Goal: Task Accomplishment & Management: Manage account settings

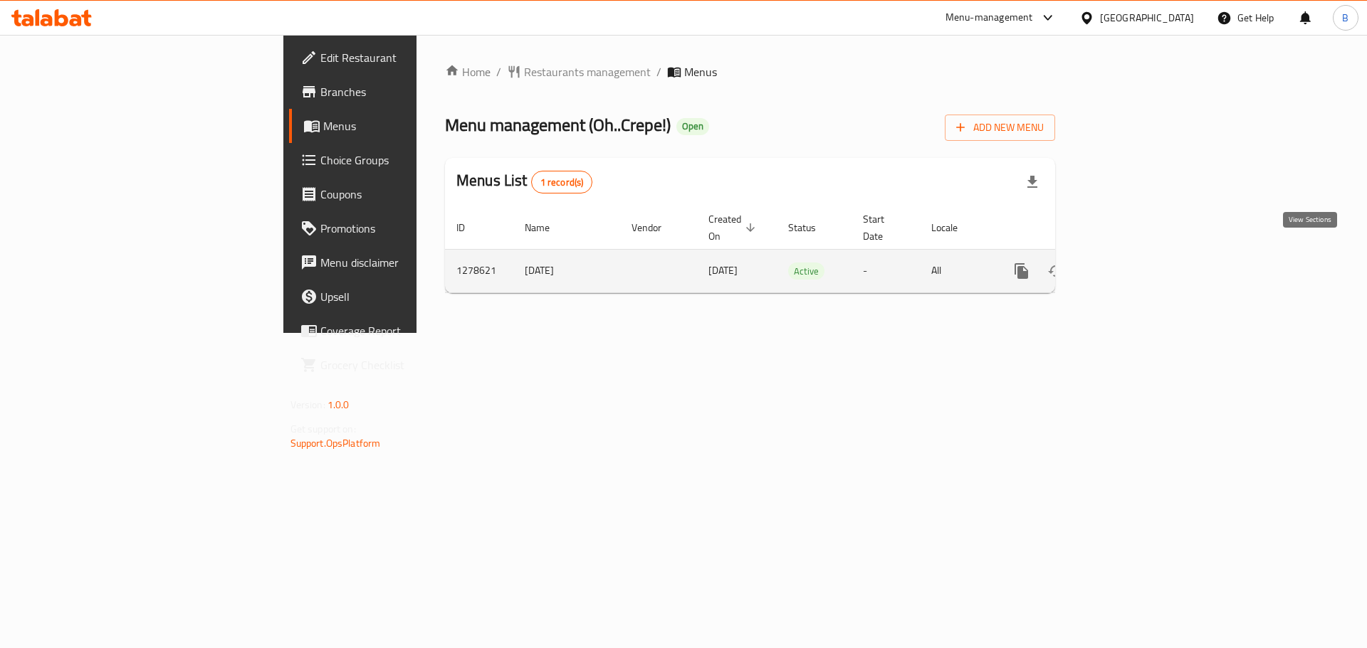
click at [1141, 254] on link "enhanced table" at bounding box center [1124, 271] width 34 height 34
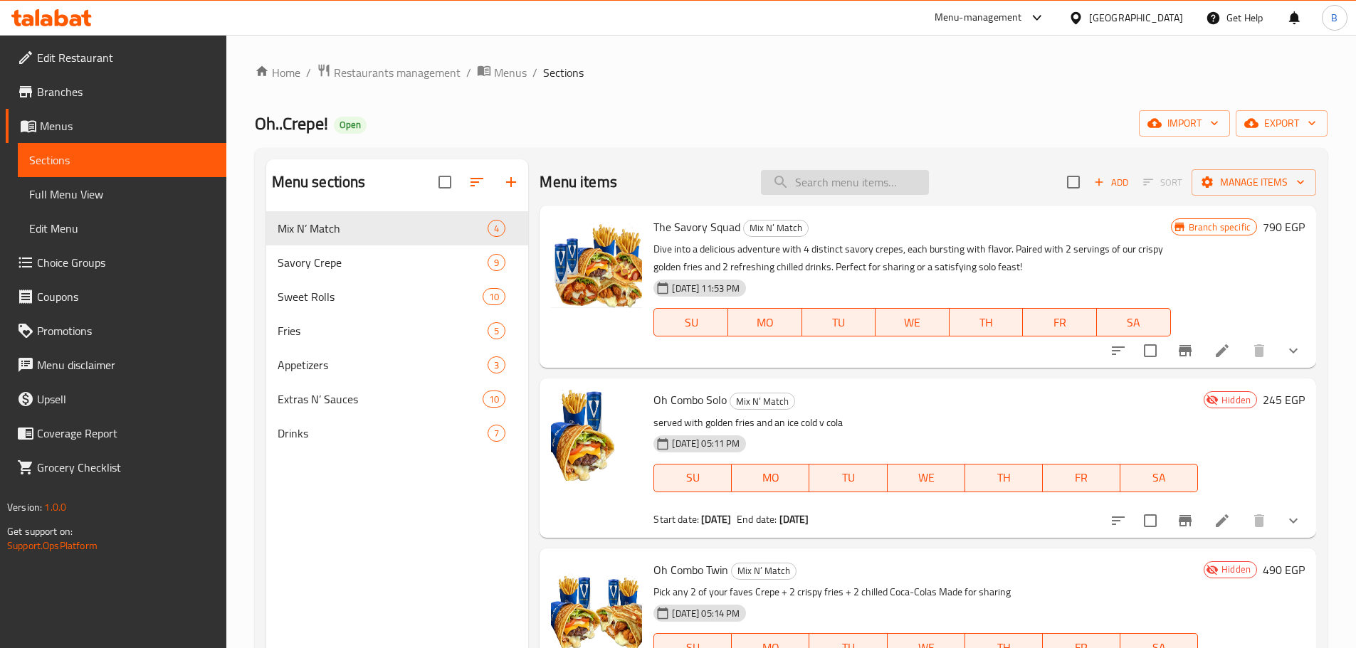
click at [858, 175] on input "search" at bounding box center [845, 182] width 168 height 25
paste input "Oh.. Combo Mix"
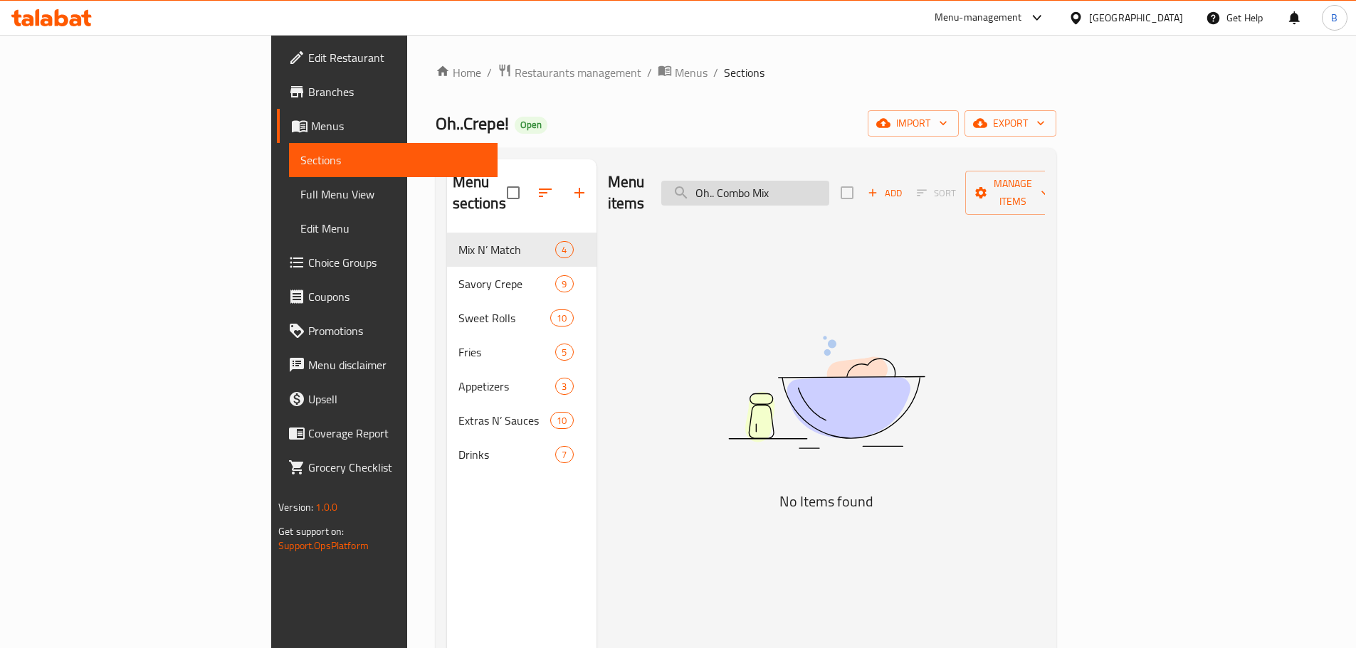
click at [794, 189] on input "Oh.. Combo Mix" at bounding box center [745, 193] width 168 height 25
click at [820, 186] on input "Oh.. Combo Mix" at bounding box center [745, 193] width 168 height 25
click at [816, 184] on input "Oh.. Combo Mix" at bounding box center [745, 193] width 168 height 25
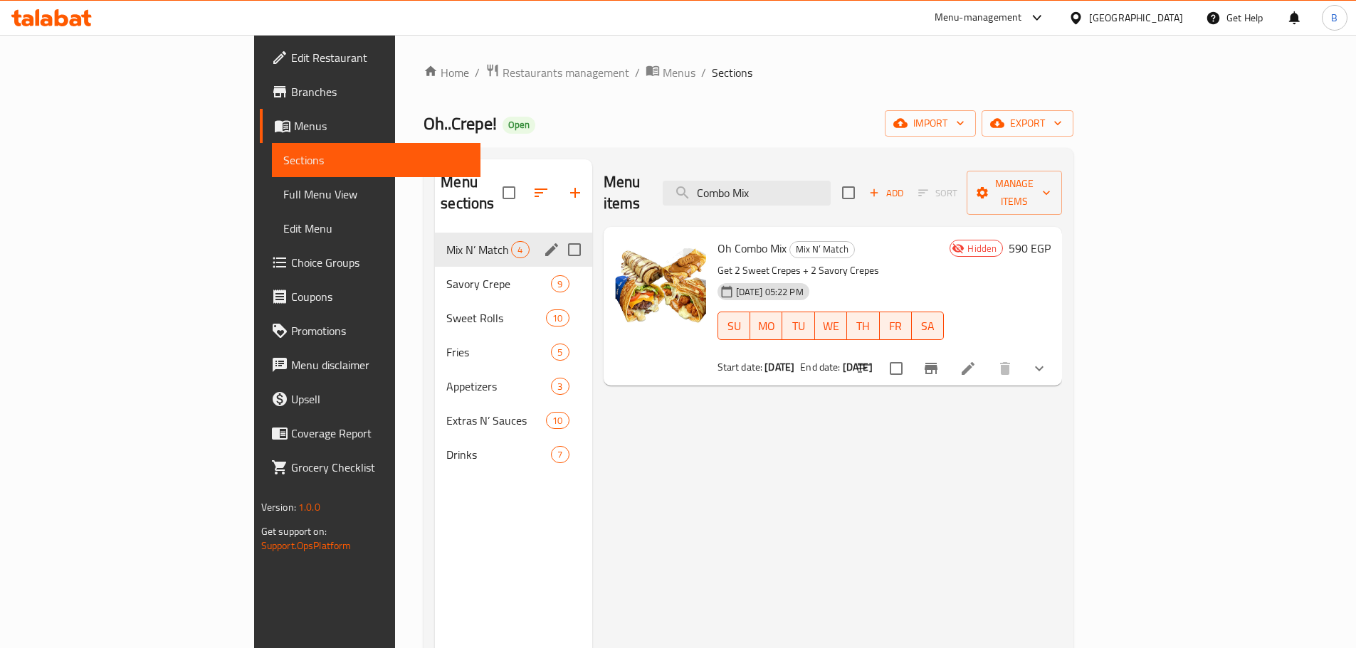
type input "Combo Mix"
click at [446, 241] on span "Mix N’ Match" at bounding box center [478, 249] width 65 height 17
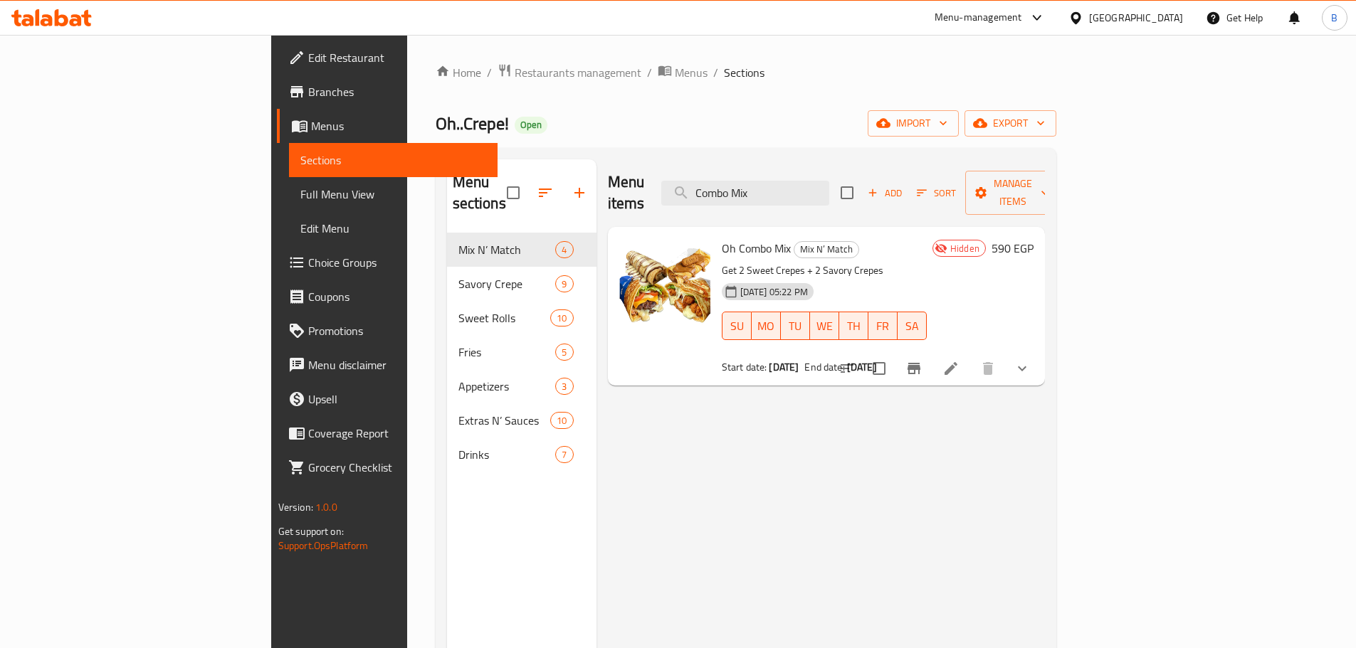
click at [821, 167] on div "Menu items Combo Mix Add Sort Manage items" at bounding box center [826, 193] width 437 height 68
click at [822, 189] on input "Combo Mix" at bounding box center [745, 193] width 168 height 25
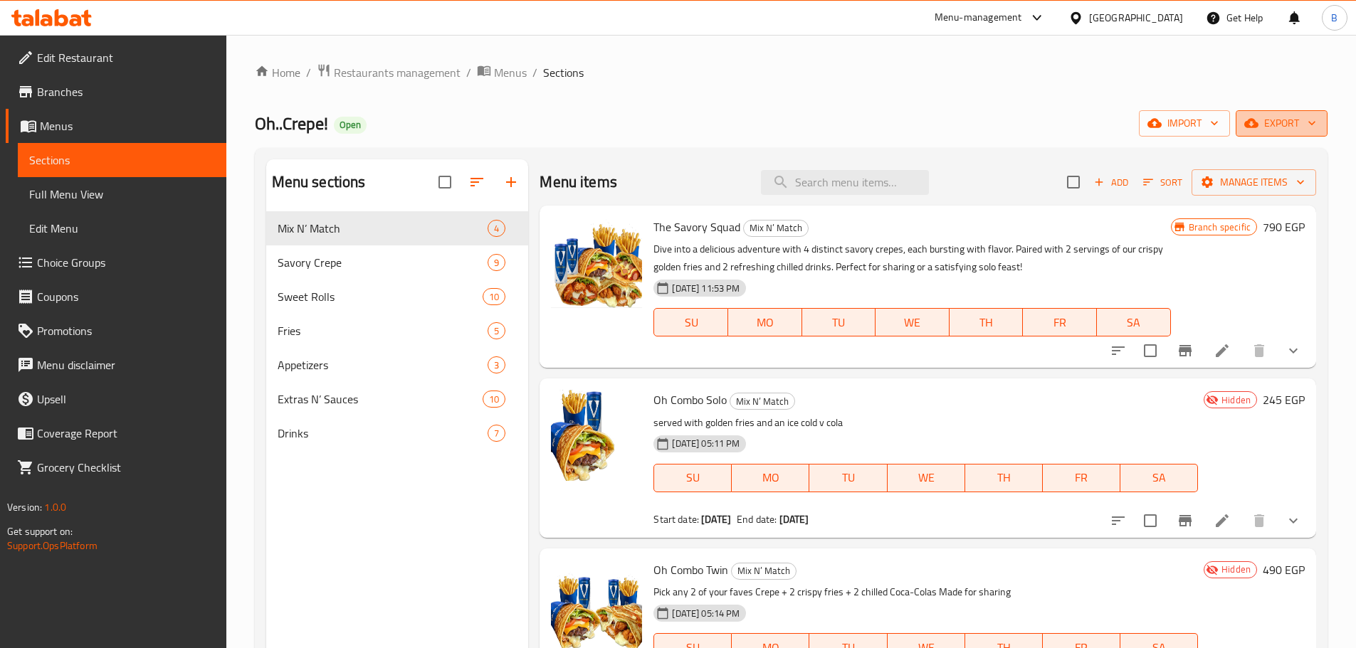
click at [1290, 113] on button "export" at bounding box center [1282, 123] width 92 height 26
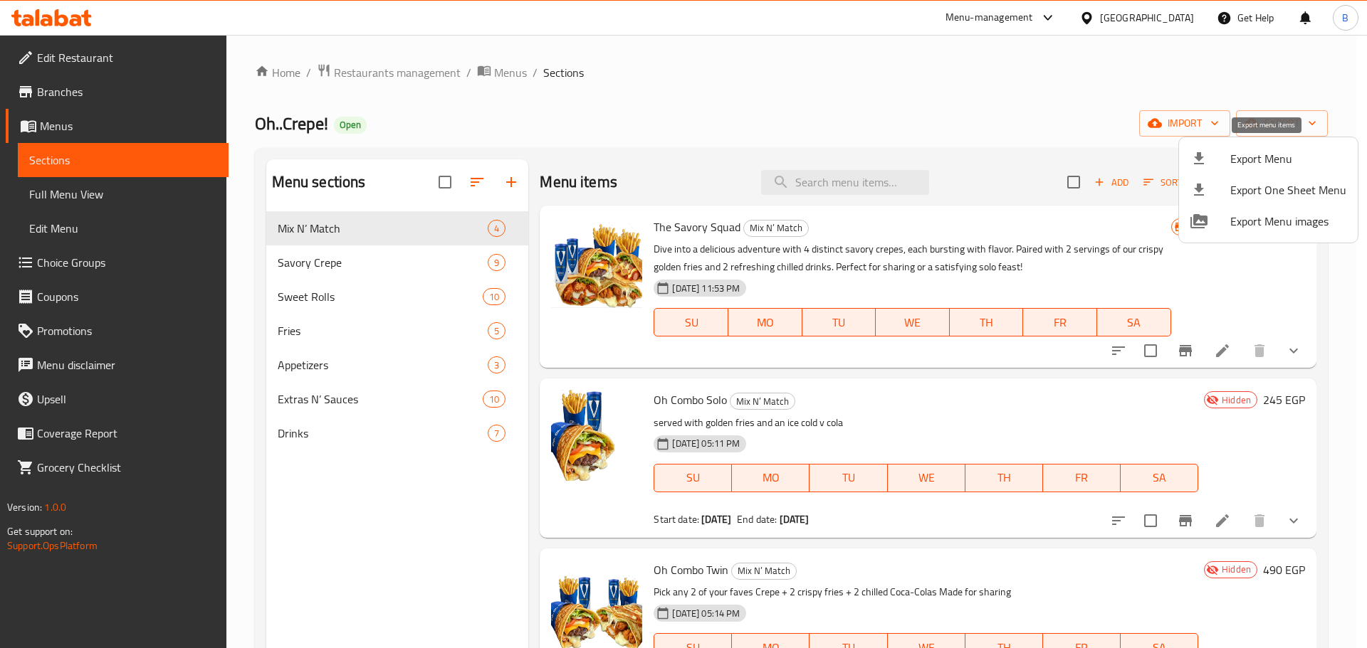
click at [1250, 163] on span "Export Menu" at bounding box center [1288, 158] width 116 height 17
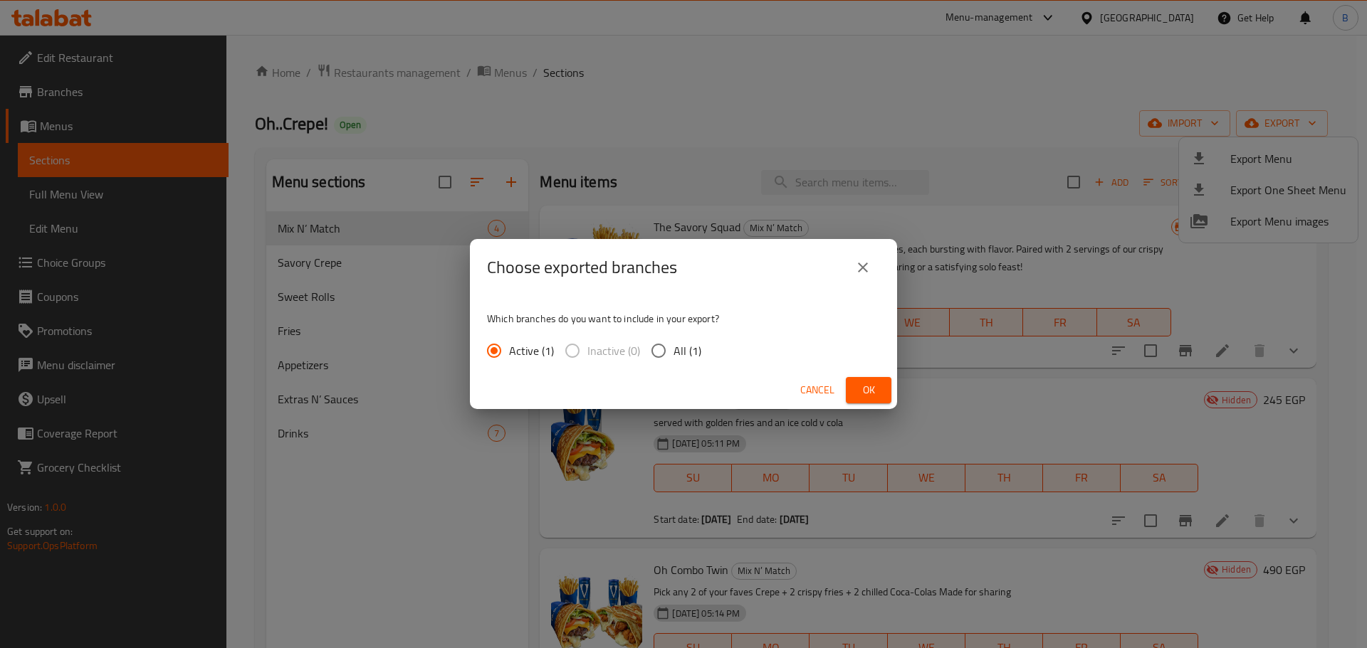
click at [705, 357] on div "Active (1) Inactive (0) All (1)" at bounding box center [600, 351] width 226 height 30
click at [686, 362] on label "All (1)" at bounding box center [672, 351] width 58 height 30
click at [673, 362] on input "All (1)" at bounding box center [658, 351] width 30 height 30
radio input "true"
click at [868, 385] on span "Ok" at bounding box center [868, 390] width 23 height 18
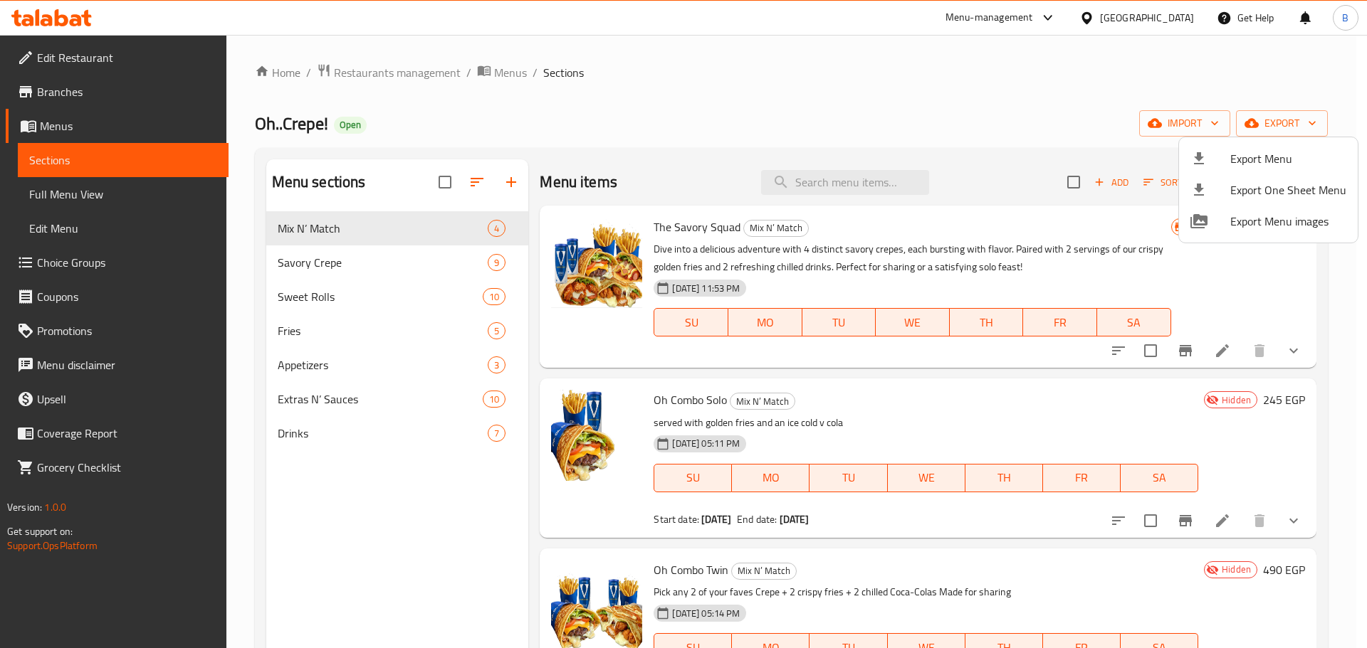
click at [509, 63] on div at bounding box center [683, 324] width 1367 height 648
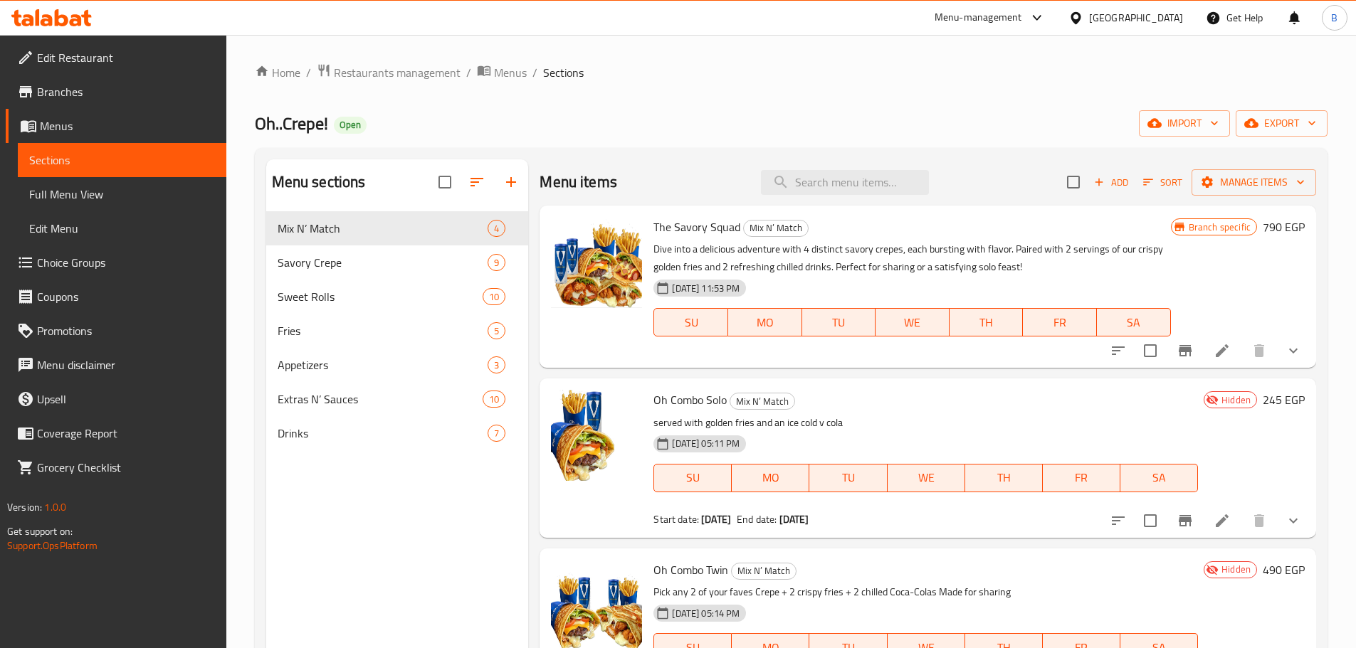
click at [509, 60] on div "Home / Restaurants management / Menus / Sections Oh..Crepe! Open import export …" at bounding box center [791, 441] width 1130 height 813
click at [507, 64] on span "Menus" at bounding box center [510, 72] width 33 height 17
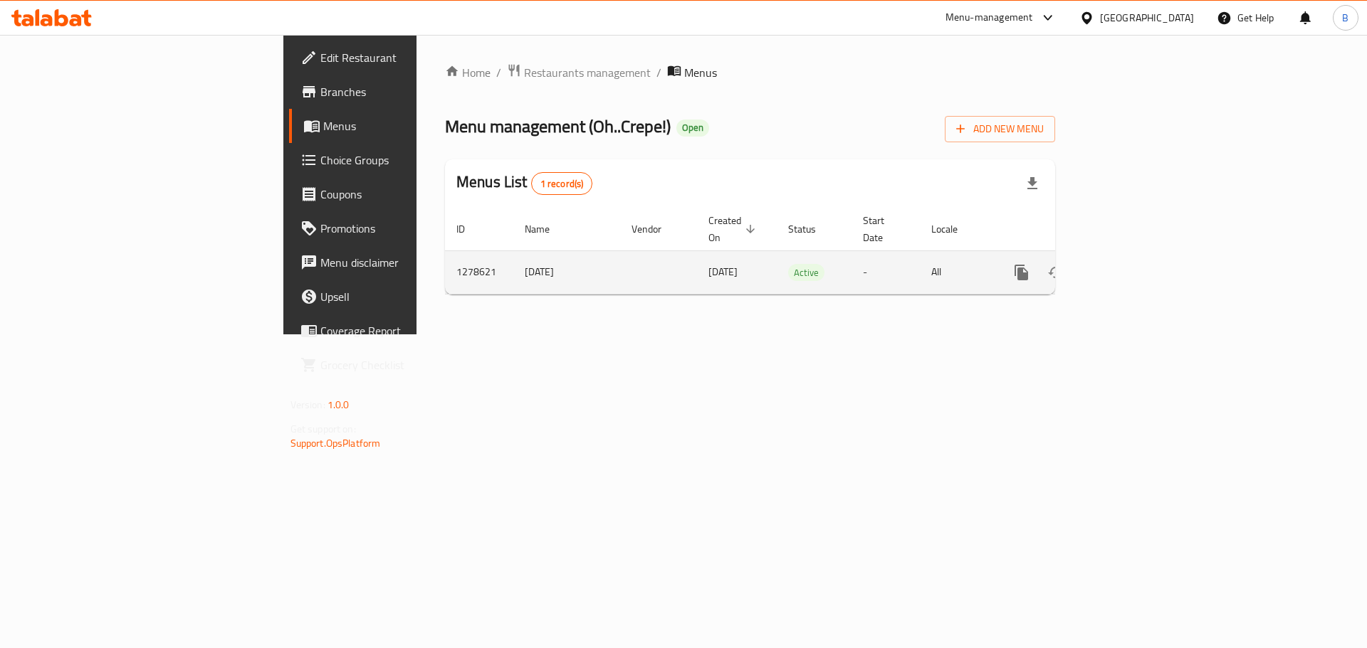
click at [1130, 266] on icon "enhanced table" at bounding box center [1123, 272] width 13 height 13
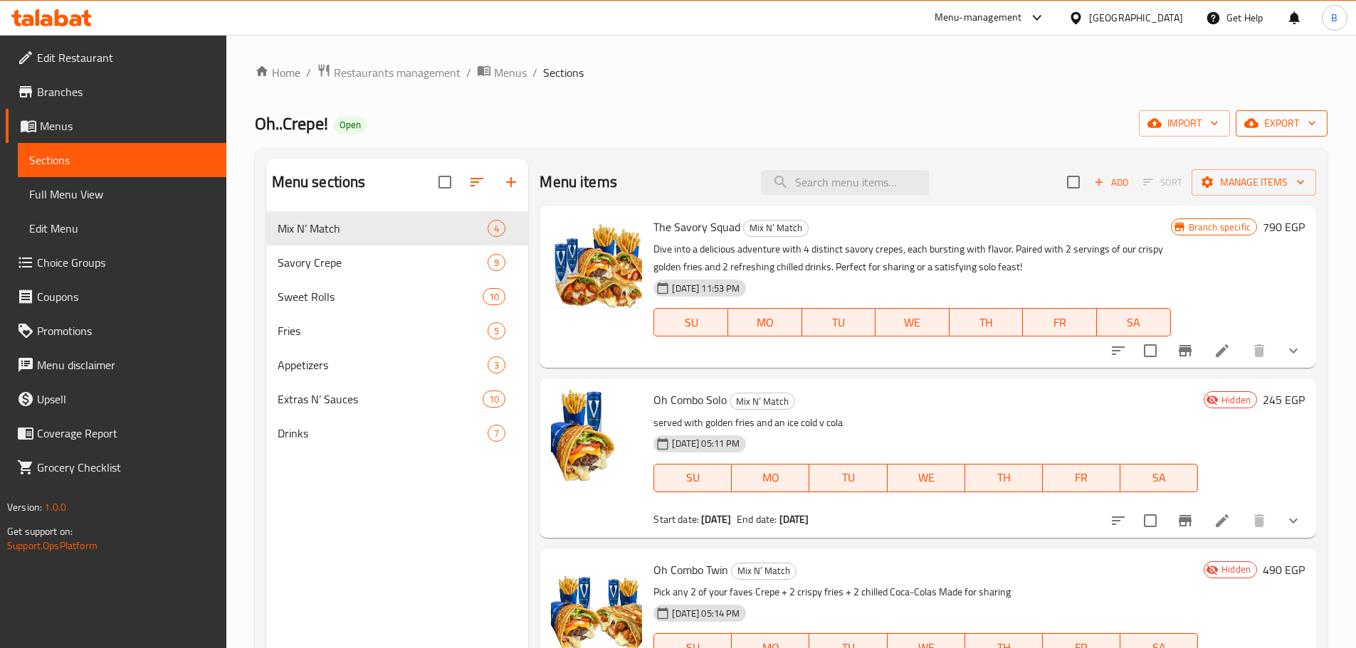
click at [1274, 115] on span "export" at bounding box center [1281, 124] width 69 height 18
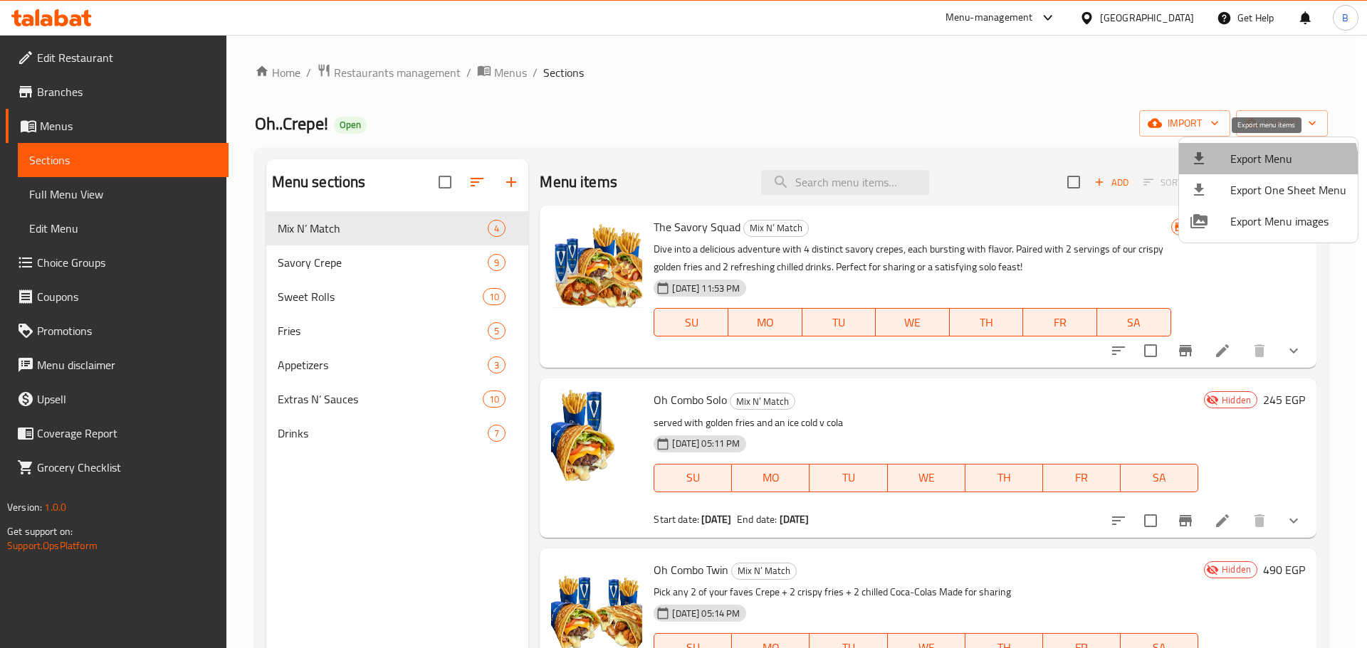
click at [1238, 179] on ul "Export Menu Export One Sheet Menu Export Menu images" at bounding box center [1268, 189] width 179 height 105
click at [1215, 163] on div at bounding box center [1210, 158] width 40 height 17
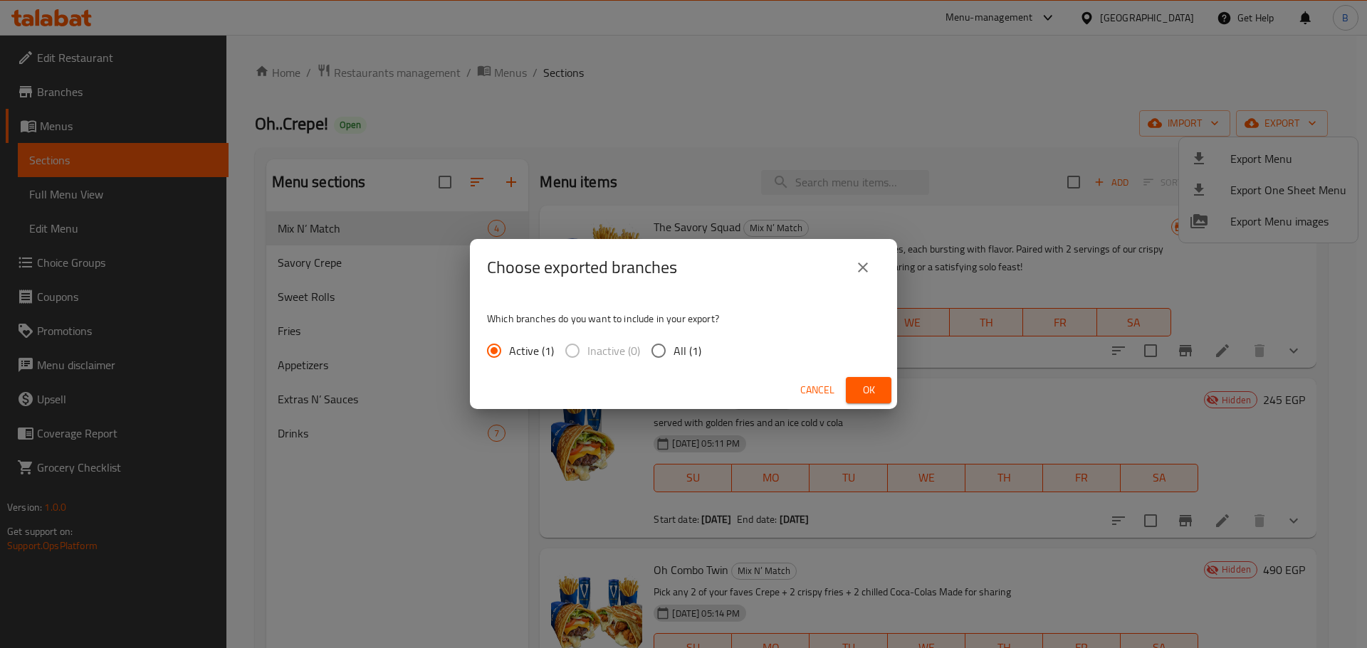
click at [660, 359] on input "All (1)" at bounding box center [658, 351] width 30 height 30
radio input "true"
click at [873, 396] on span "Ok" at bounding box center [868, 390] width 23 height 18
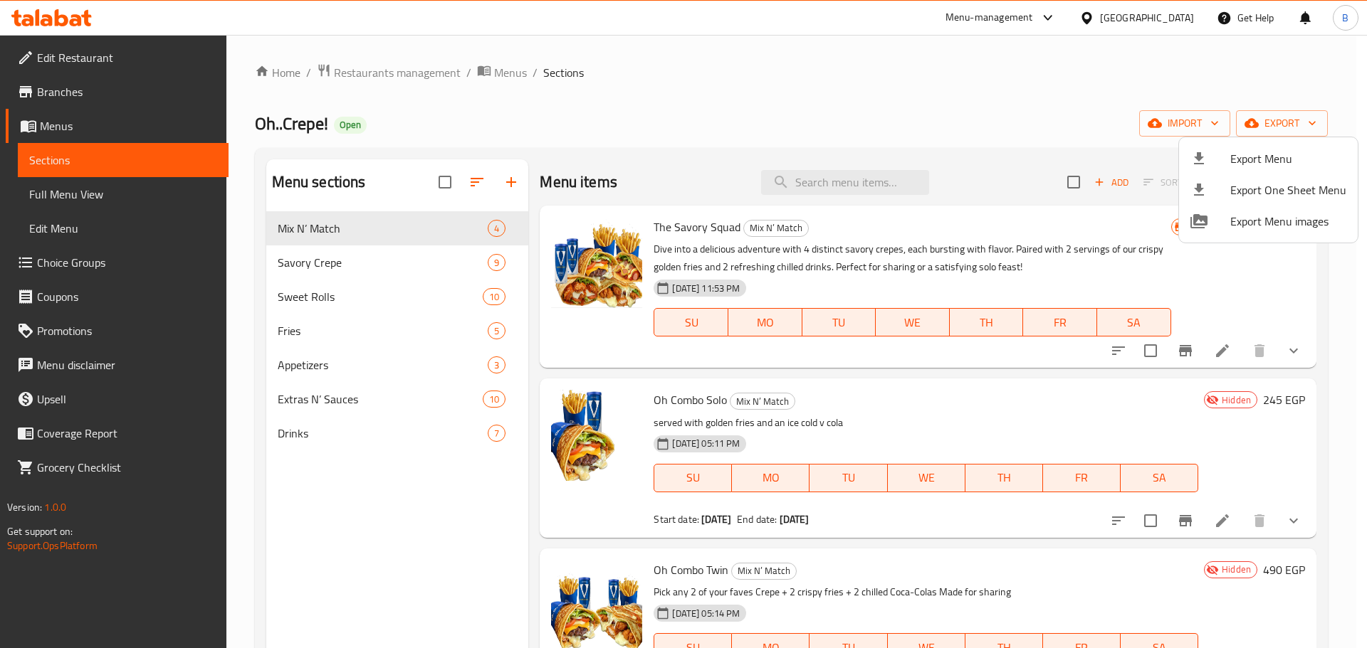
click at [938, 120] on div at bounding box center [683, 324] width 1367 height 648
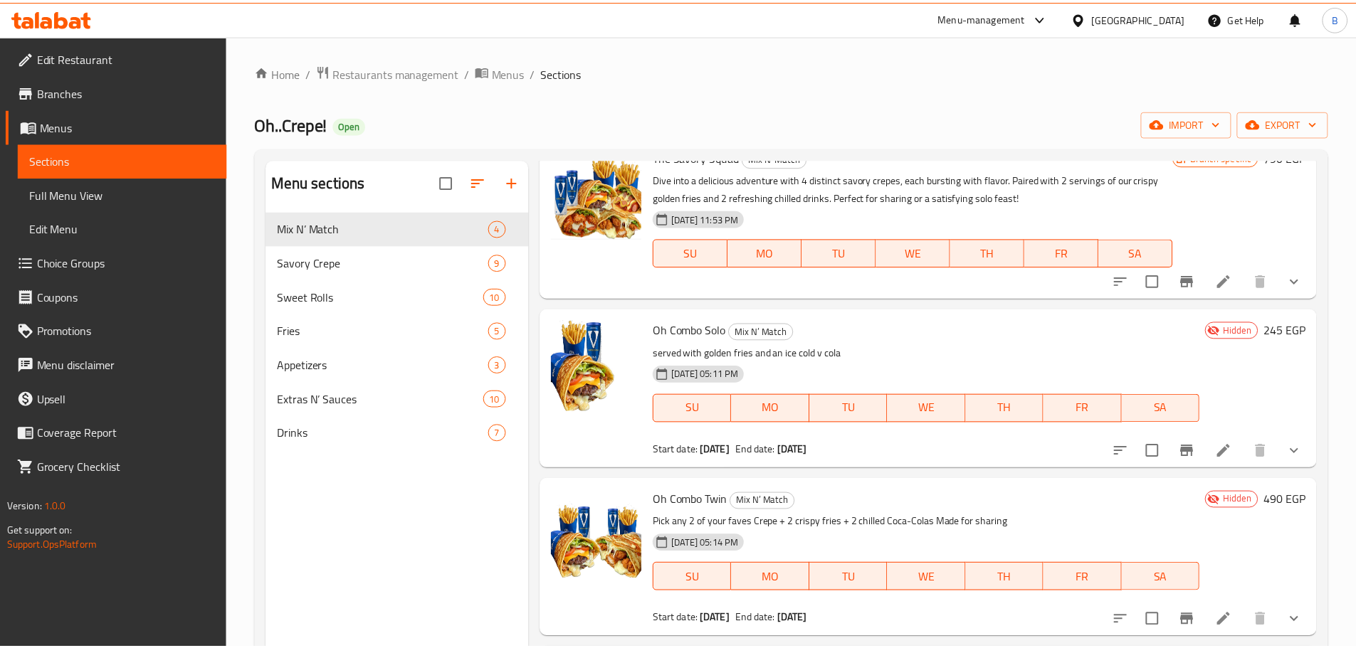
scroll to position [199, 0]
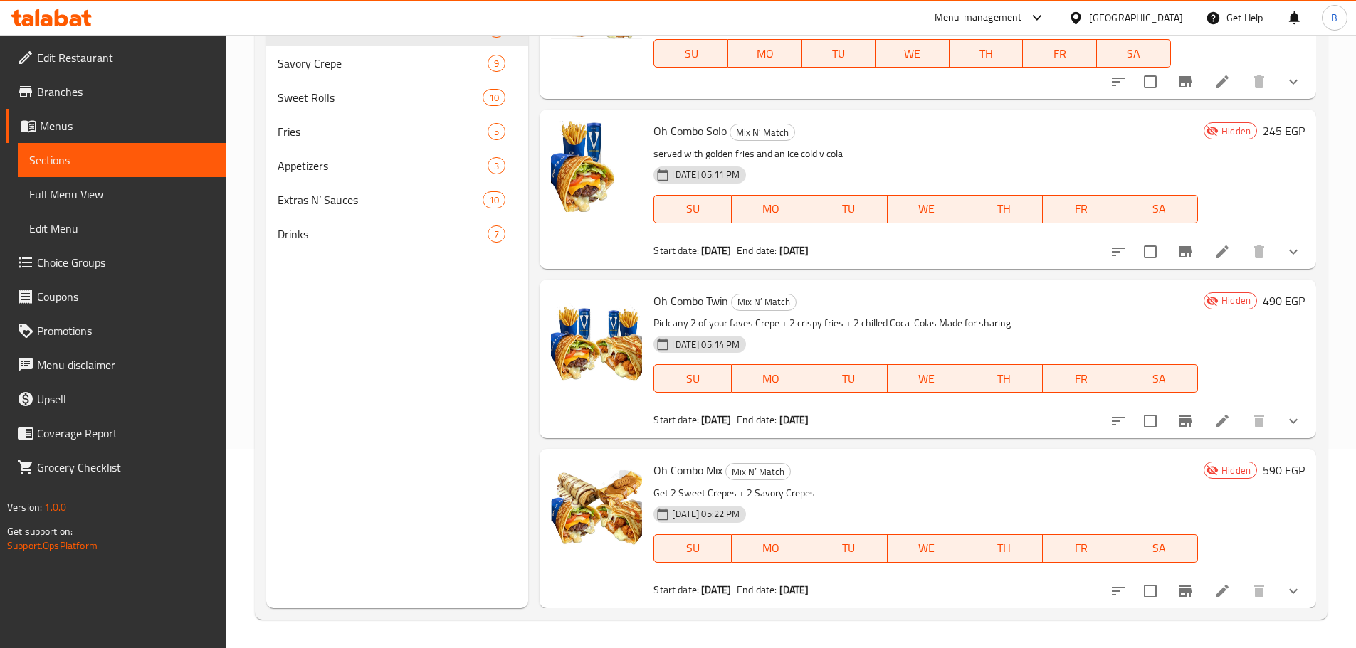
click at [1224, 253] on li at bounding box center [1222, 252] width 40 height 26
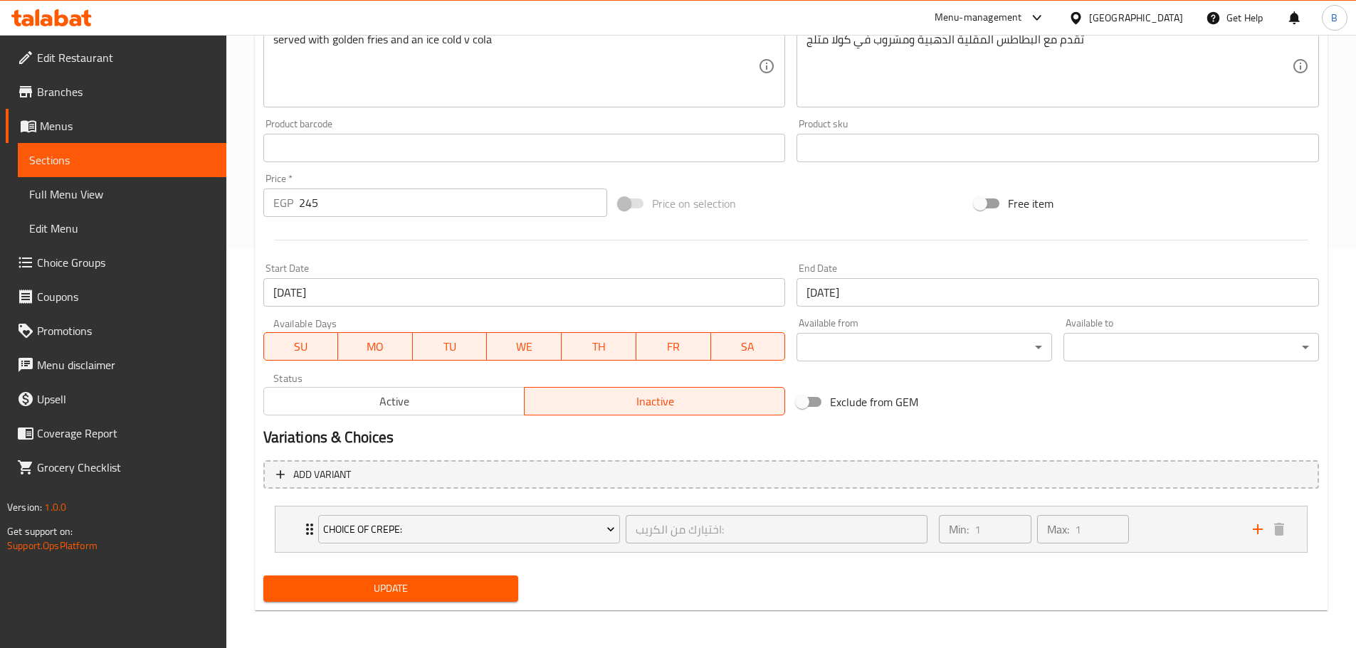
scroll to position [401, 0]
click at [421, 399] on span "Active" at bounding box center [394, 399] width 249 height 21
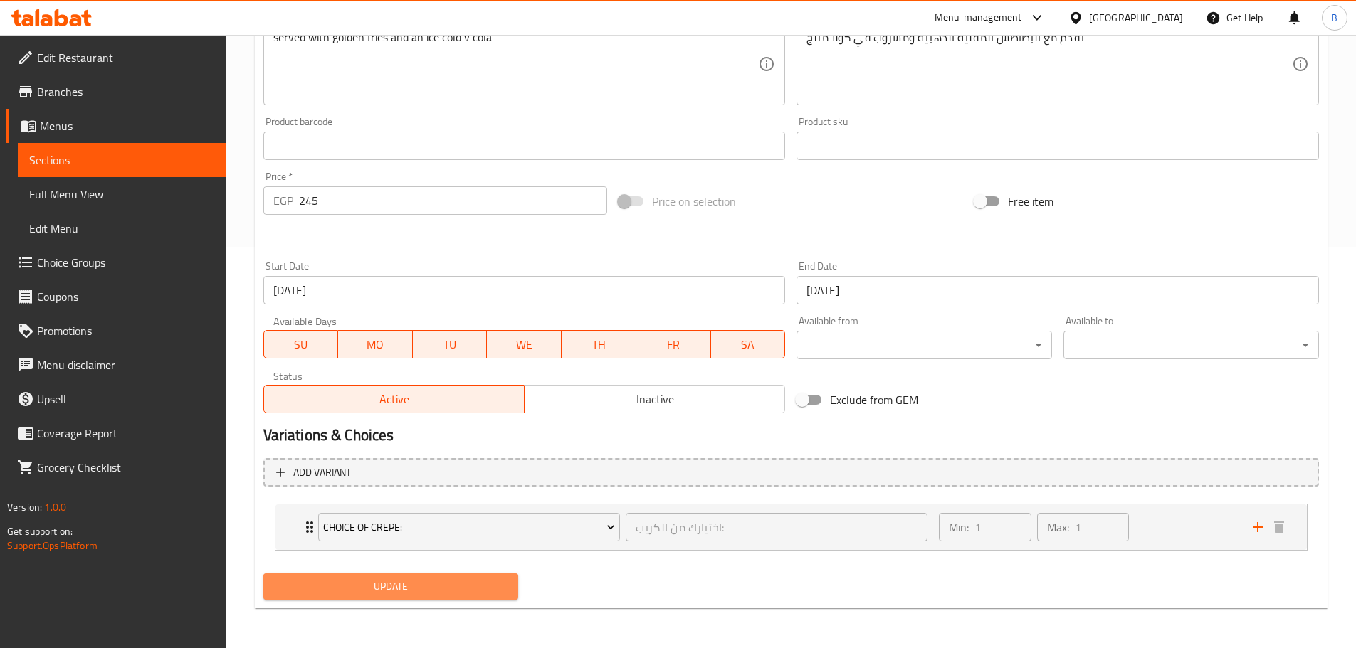
click at [456, 596] on span "Update" at bounding box center [391, 587] width 233 height 18
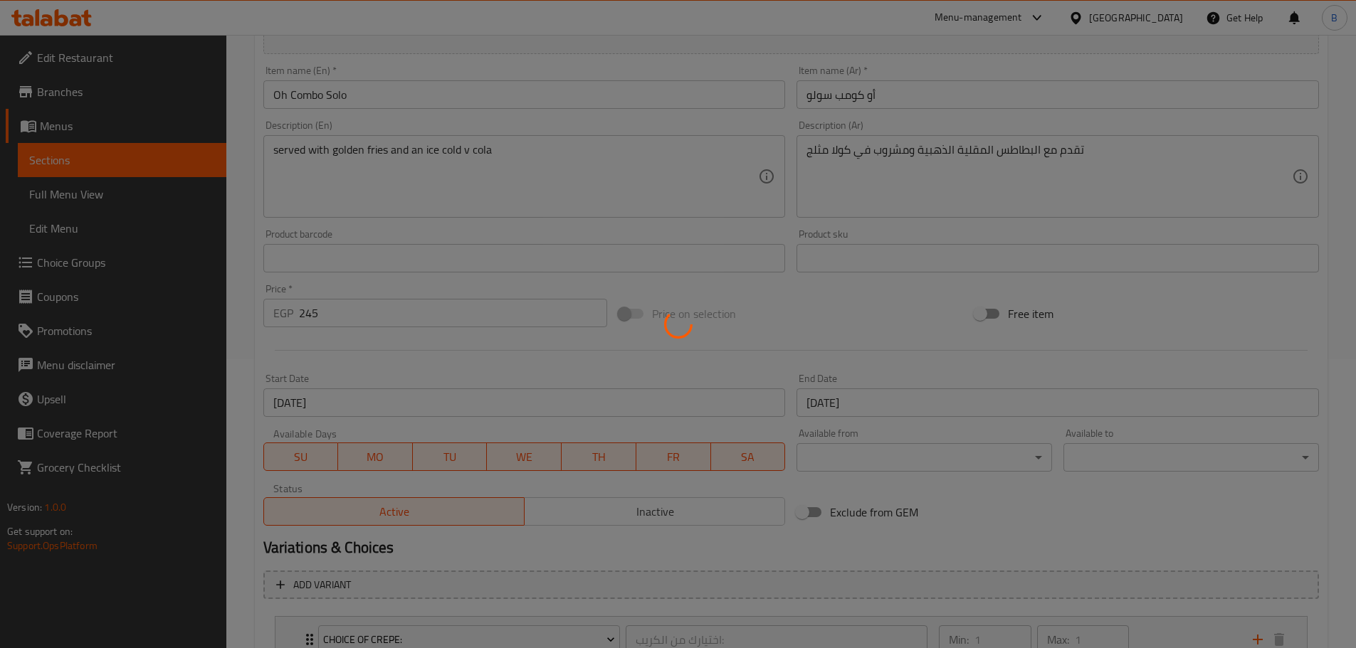
scroll to position [0, 0]
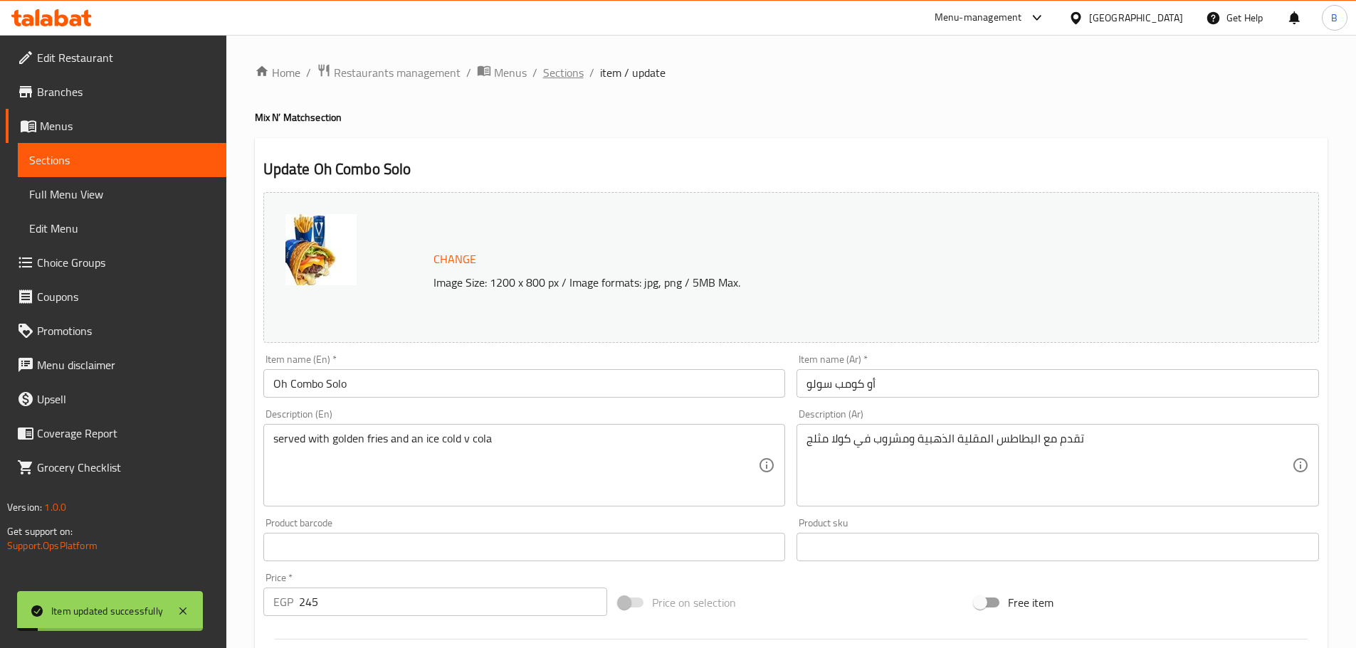
click at [559, 78] on span "Sections" at bounding box center [563, 72] width 41 height 17
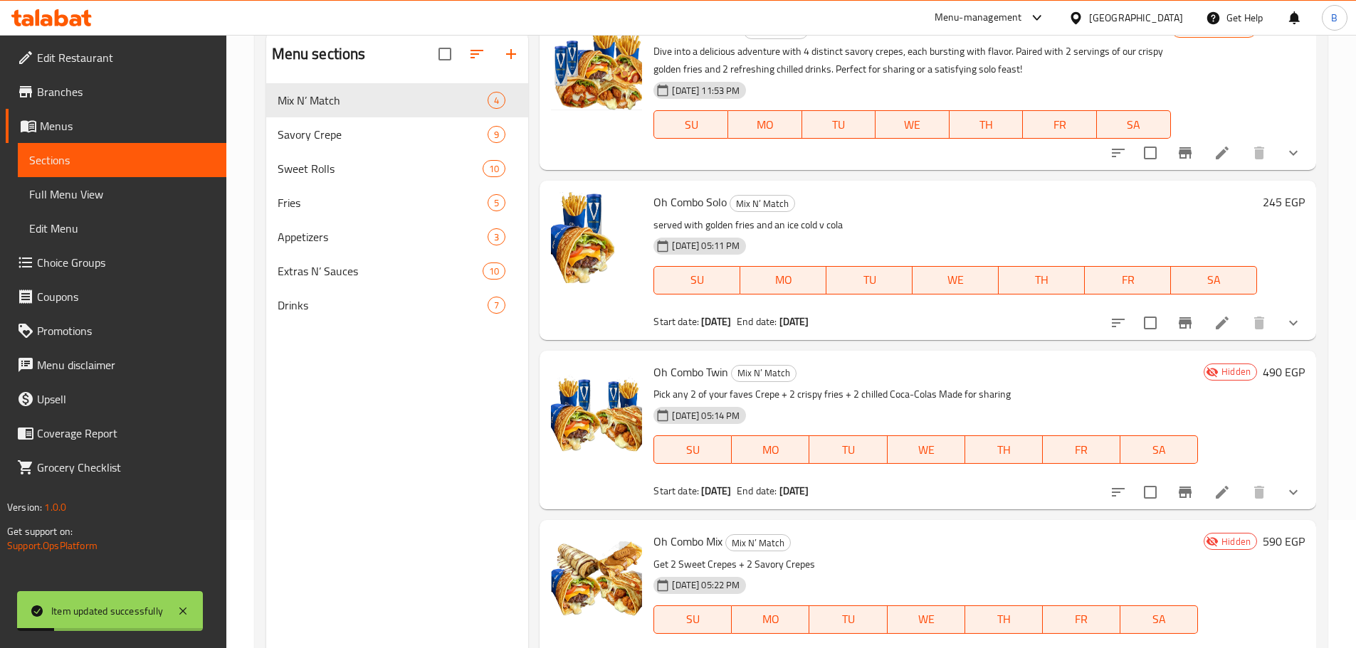
scroll to position [199, 0]
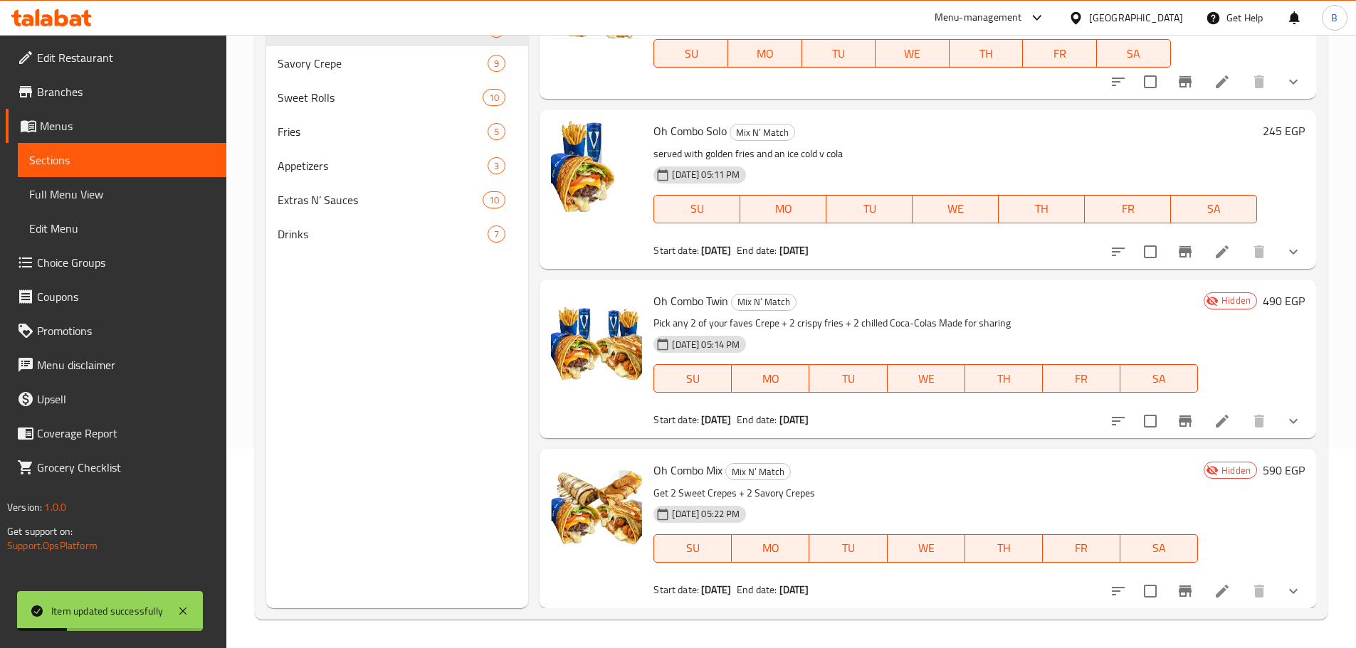
click at [1218, 419] on icon at bounding box center [1222, 421] width 17 height 17
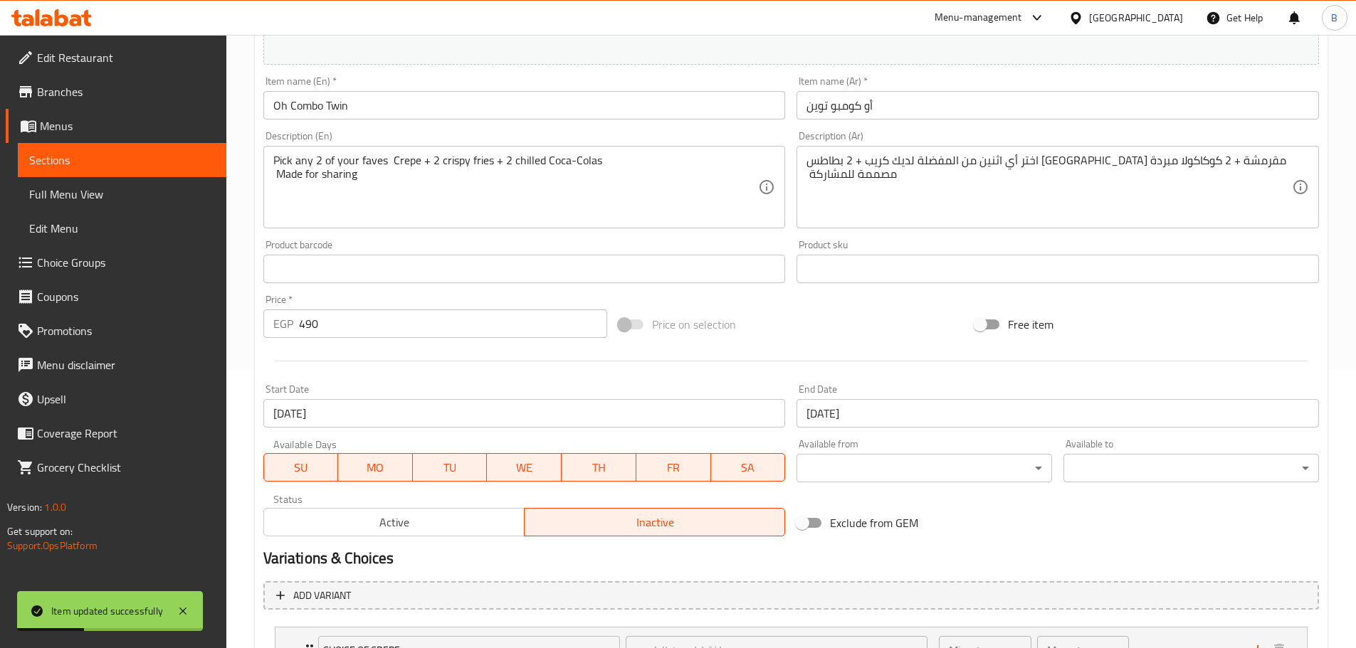
scroll to position [401, 0]
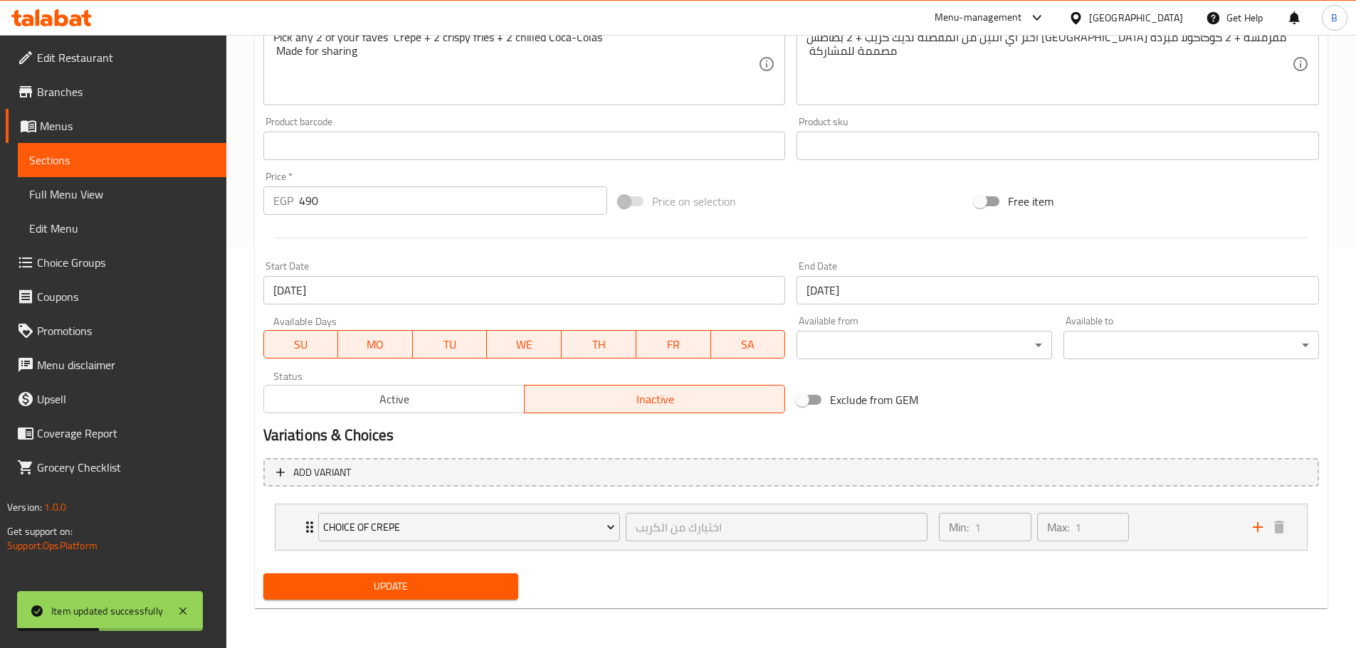
click at [488, 409] on span "Active" at bounding box center [394, 399] width 249 height 21
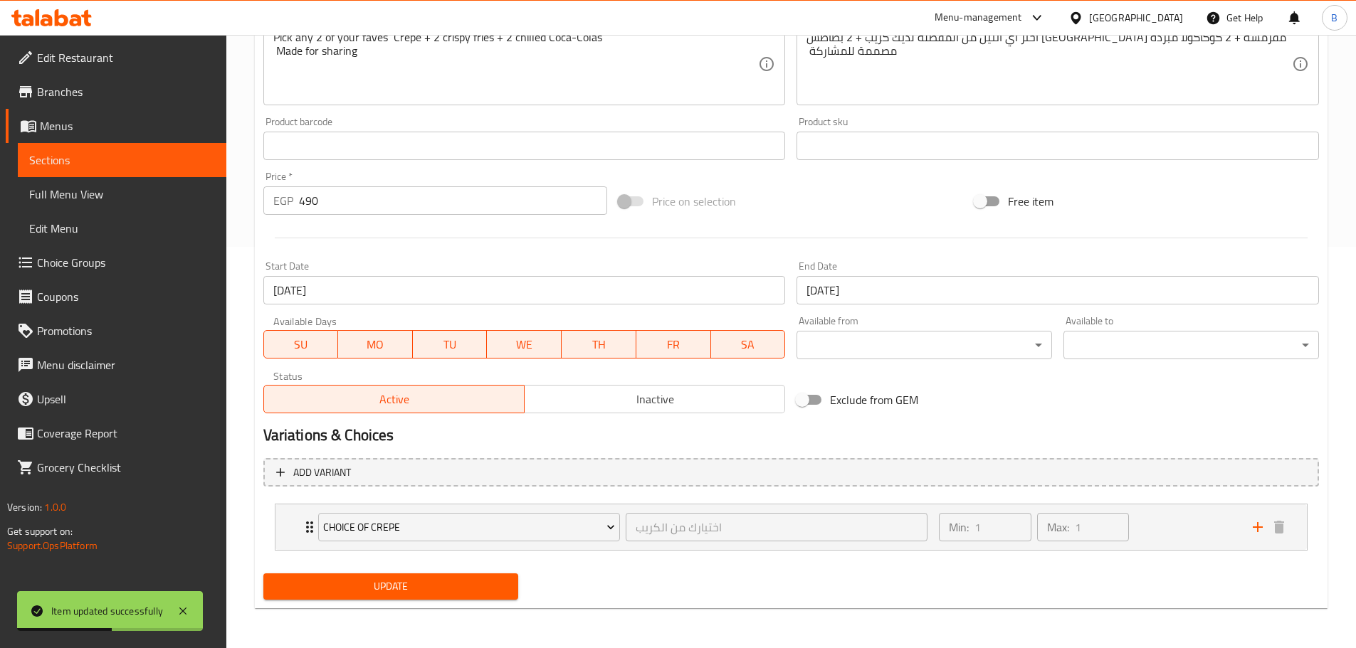
click at [388, 583] on span "Update" at bounding box center [391, 587] width 233 height 18
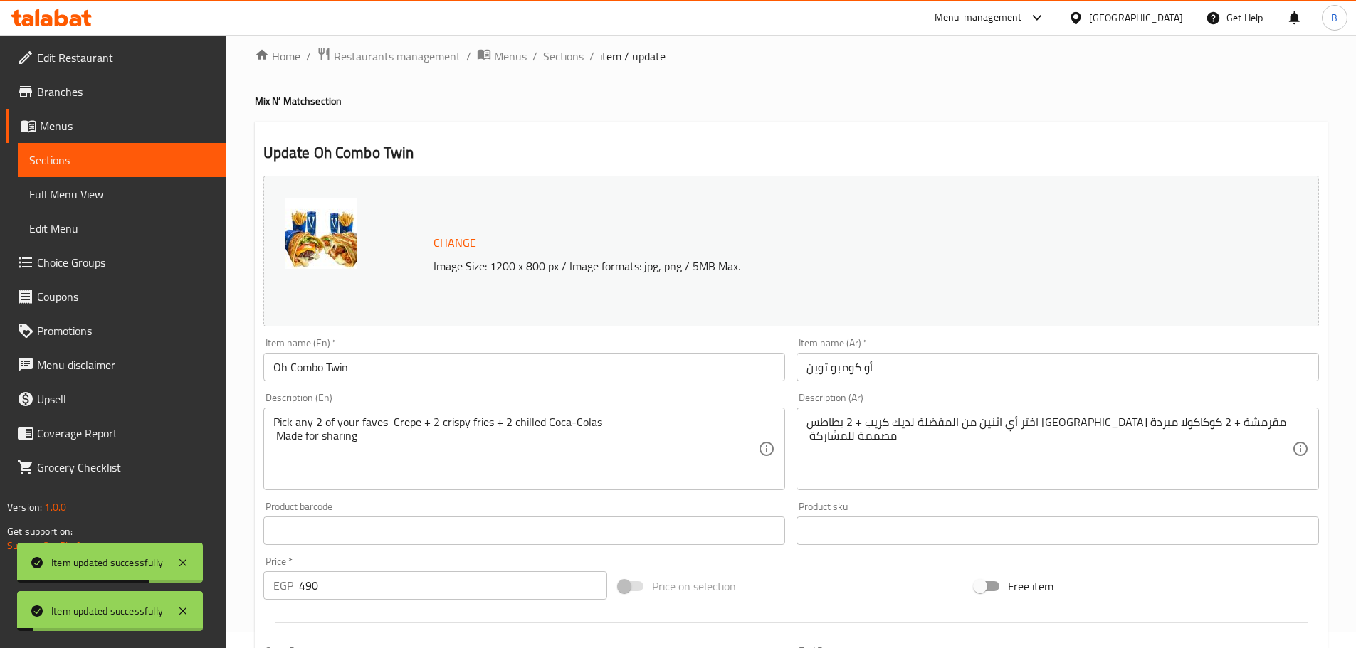
scroll to position [0, 0]
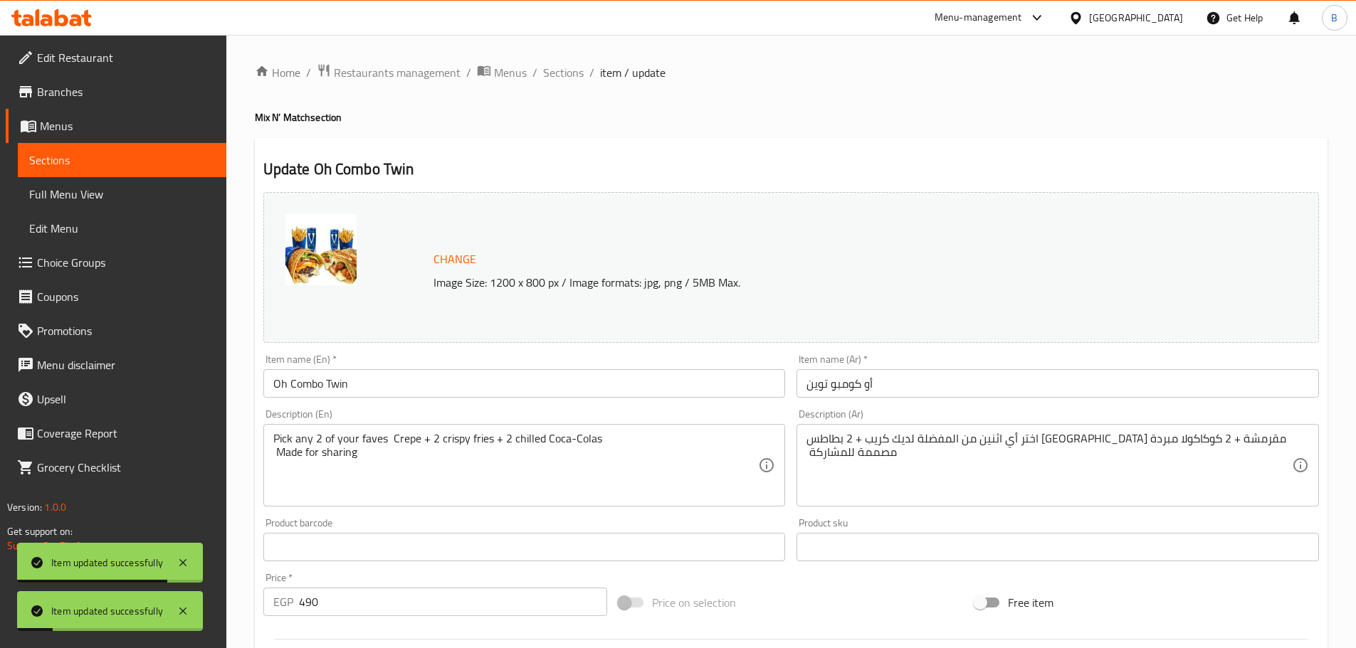
click at [549, 58] on div "Home / Restaurants management / Menus / Sections / item / update Mix N’ Match s…" at bounding box center [791, 542] width 1130 height 1015
click at [557, 72] on span "Sections" at bounding box center [563, 72] width 41 height 17
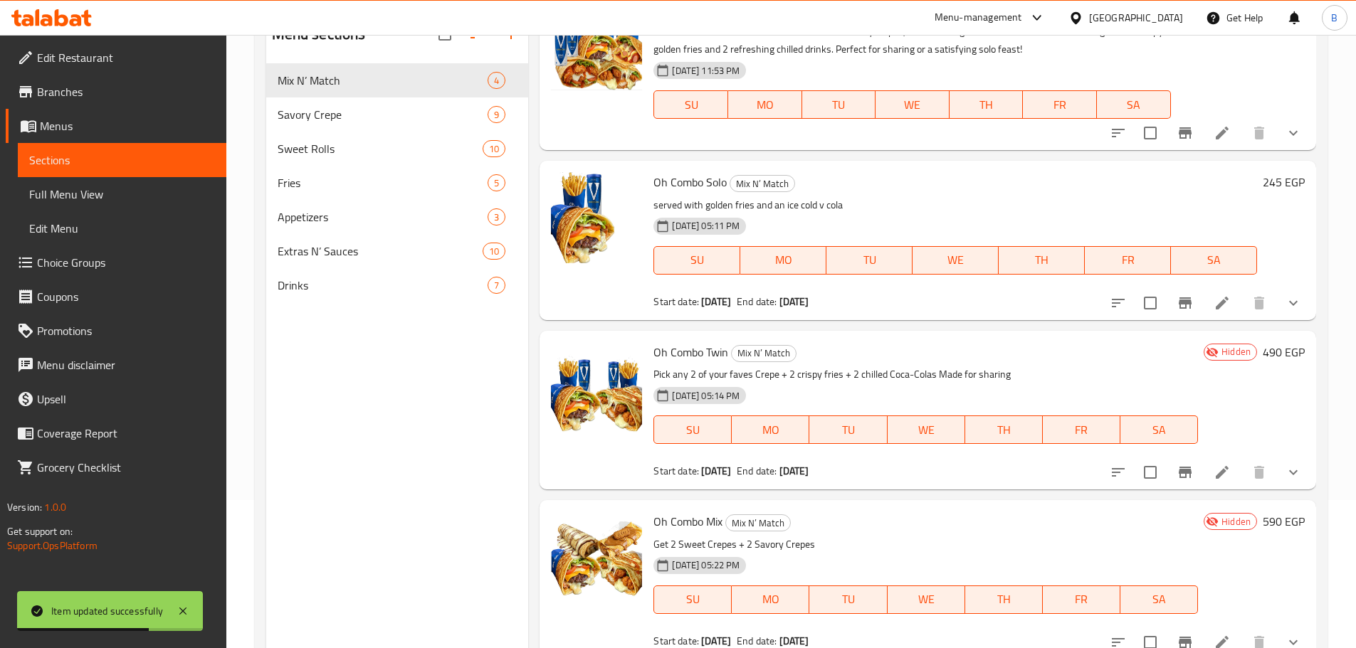
scroll to position [199, 0]
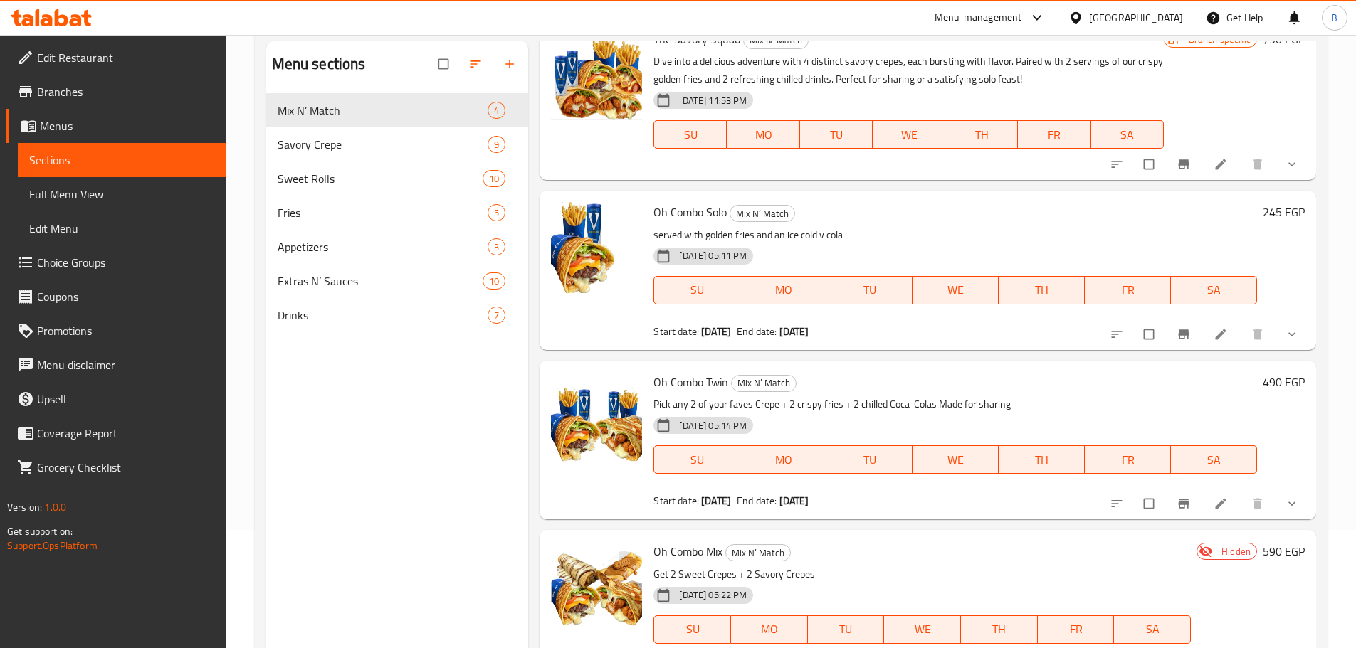
scroll to position [199, 0]
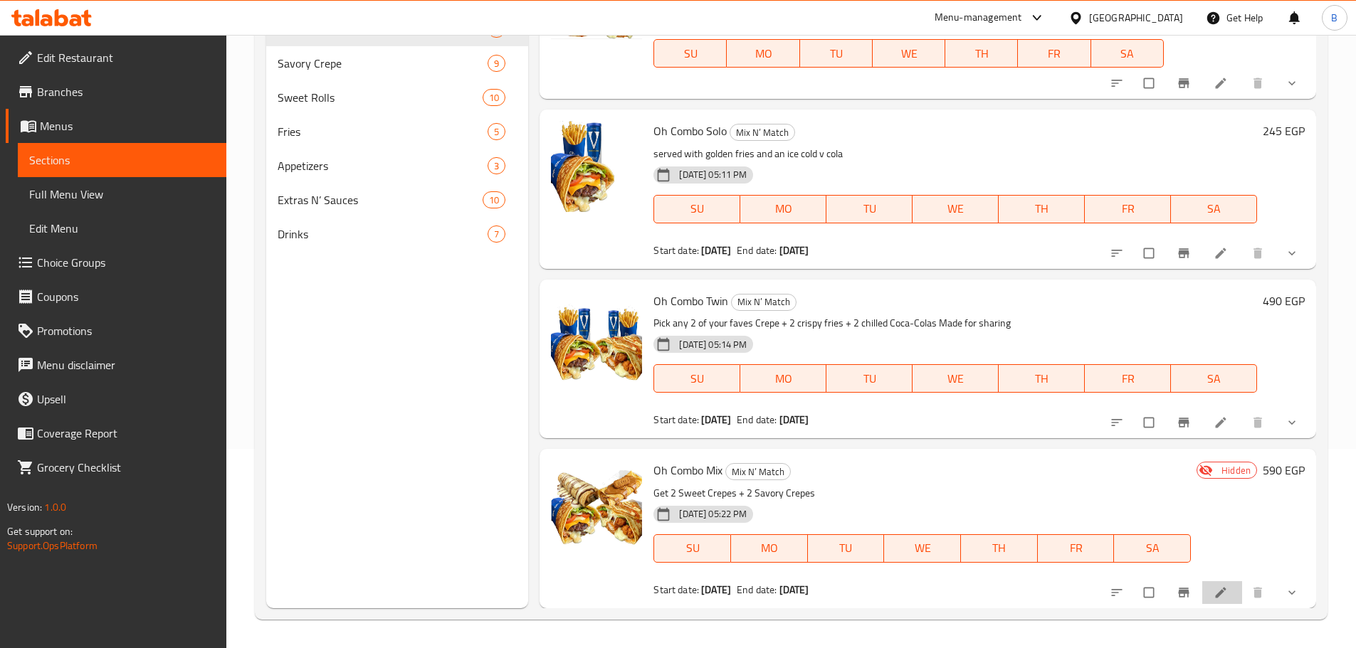
click at [1212, 582] on li at bounding box center [1222, 592] width 40 height 23
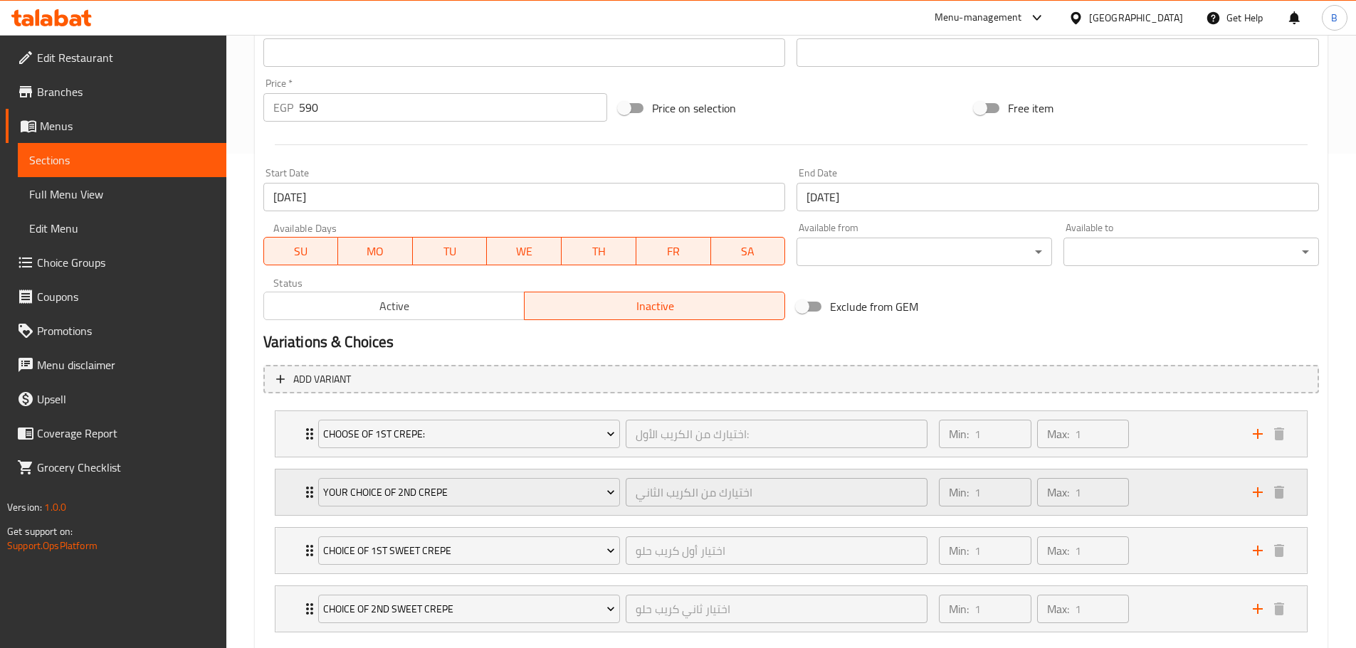
scroll to position [498, 0]
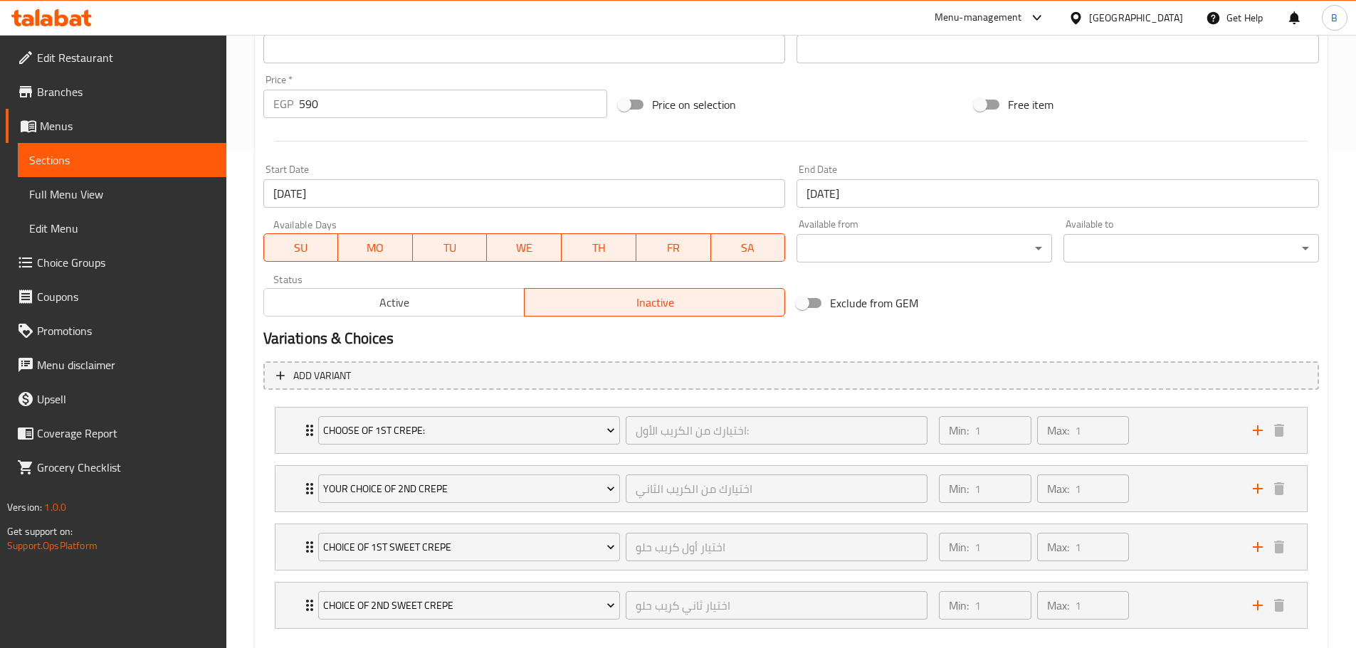
click at [456, 290] on button "Active" at bounding box center [393, 302] width 261 height 28
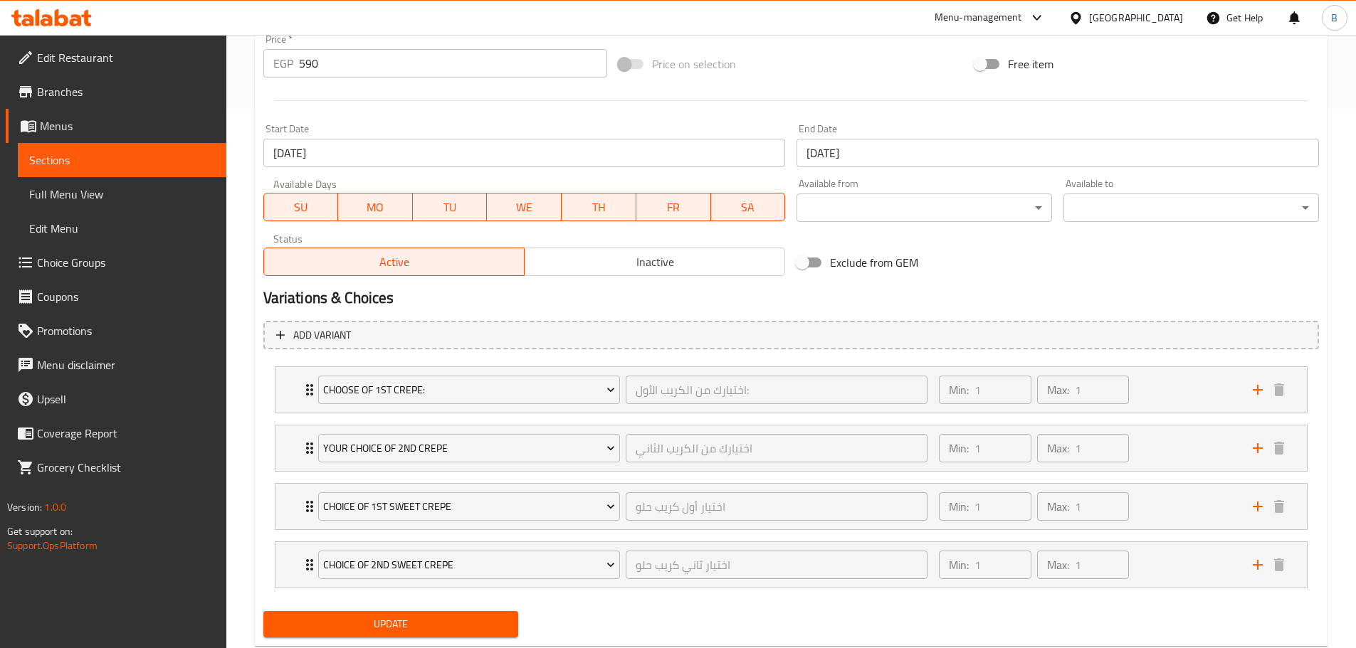
scroll to position [577, 0]
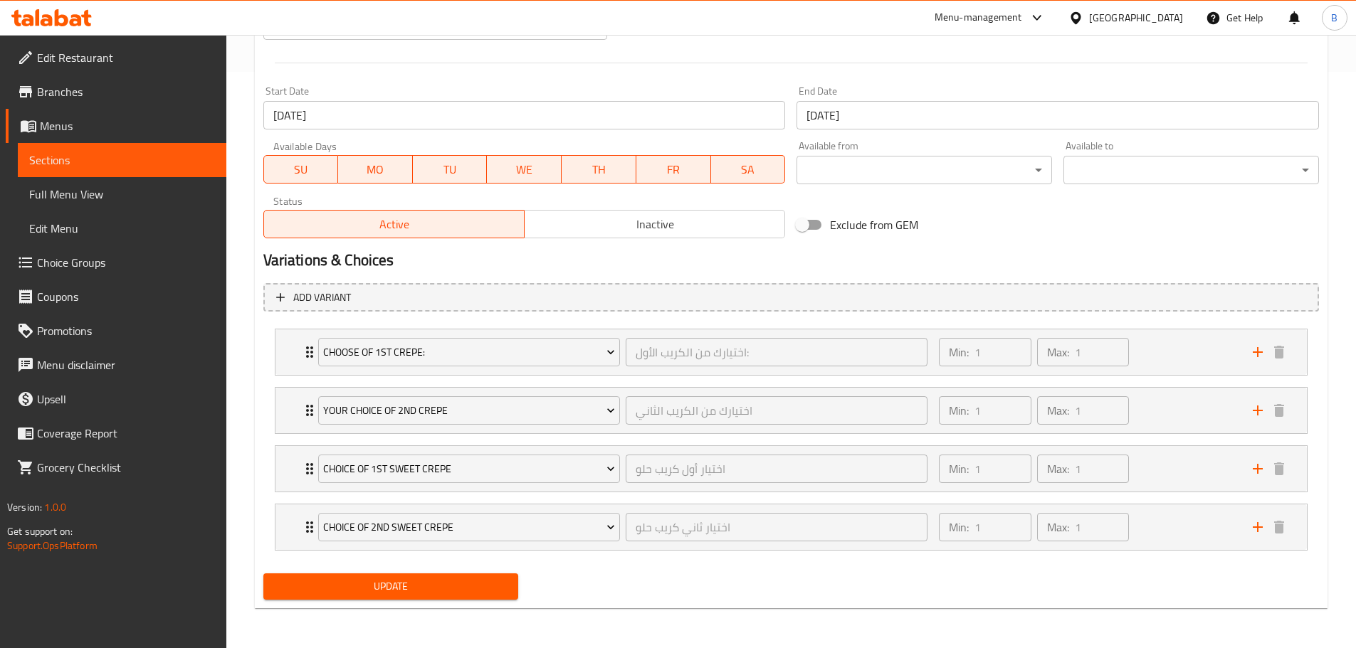
click at [421, 586] on span "Update" at bounding box center [391, 587] width 233 height 18
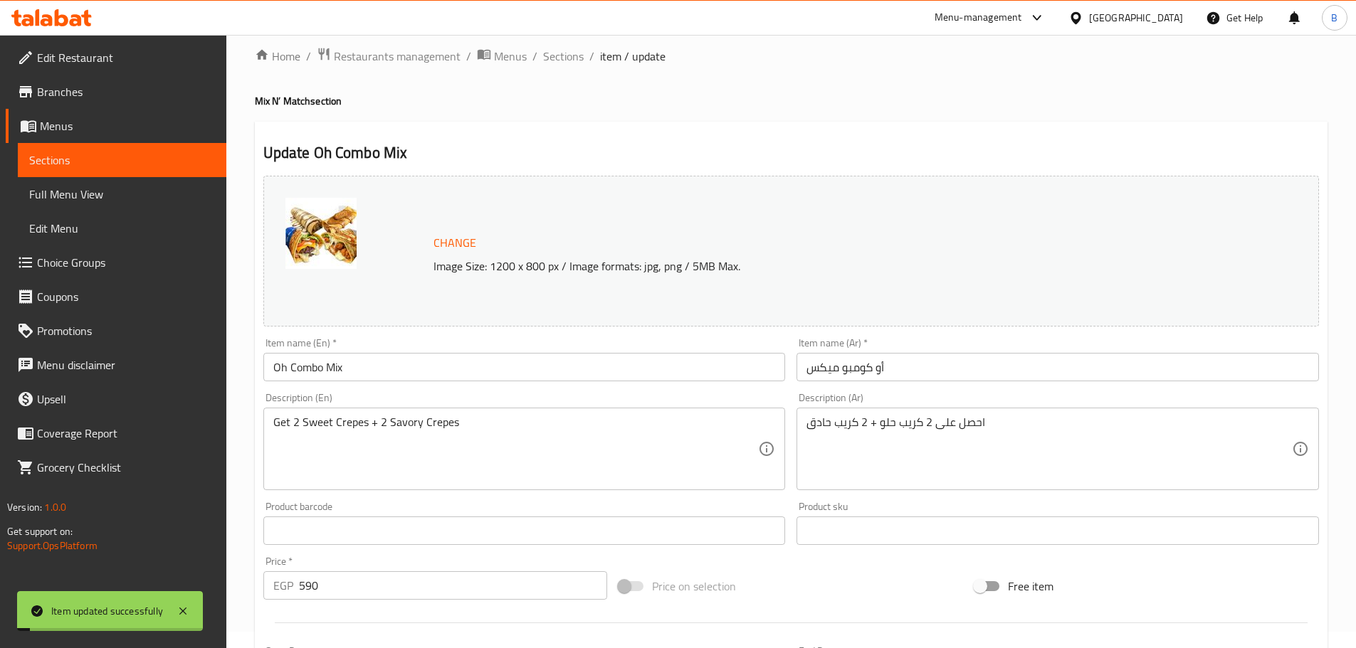
scroll to position [0, 0]
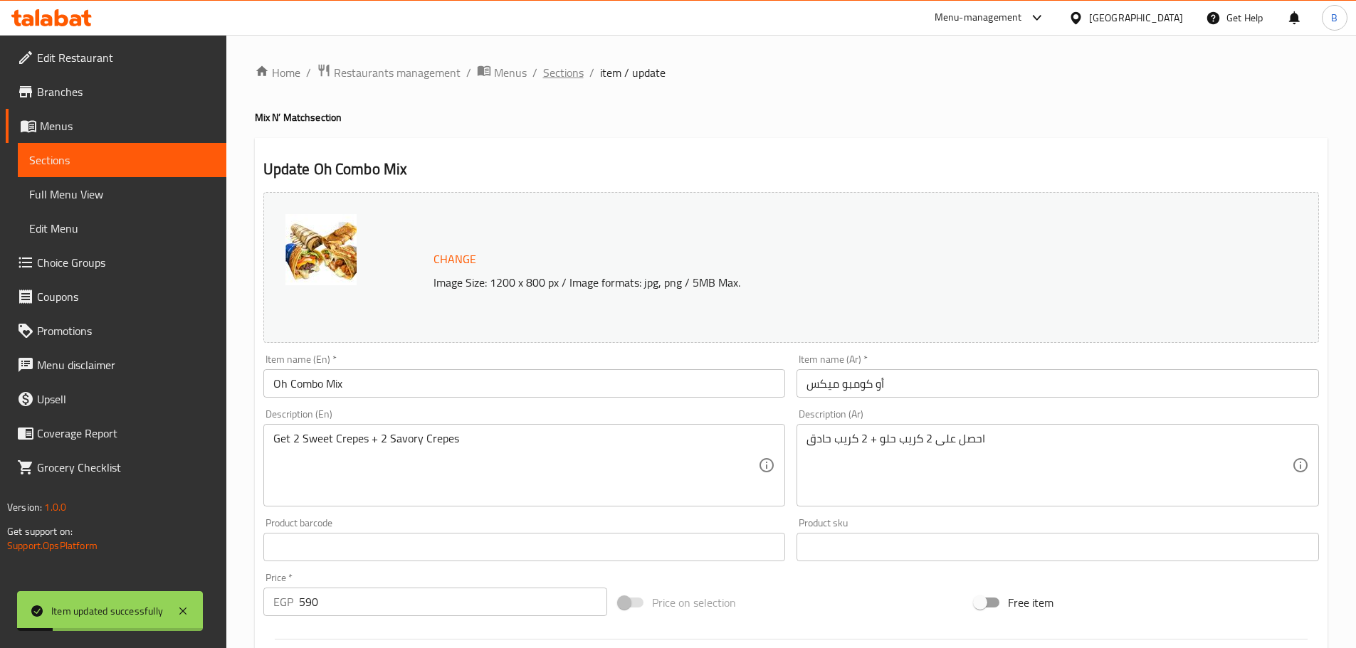
click at [554, 70] on span "Sections" at bounding box center [563, 72] width 41 height 17
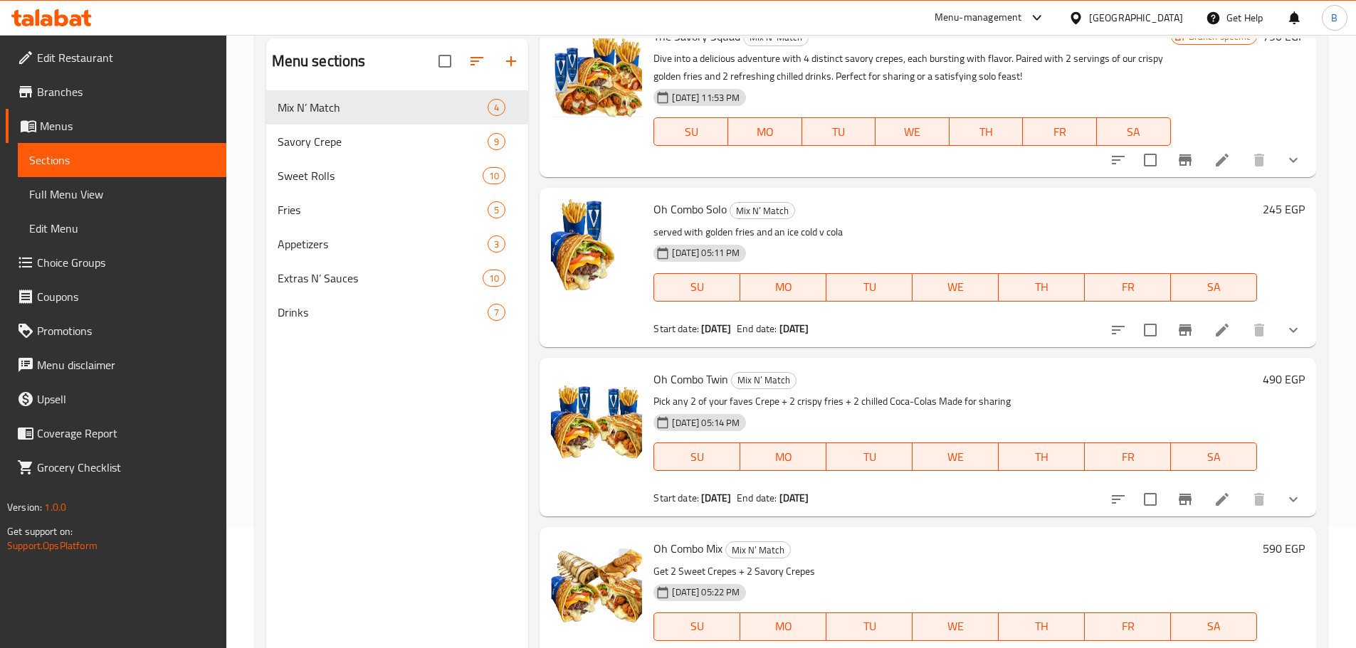
scroll to position [199, 0]
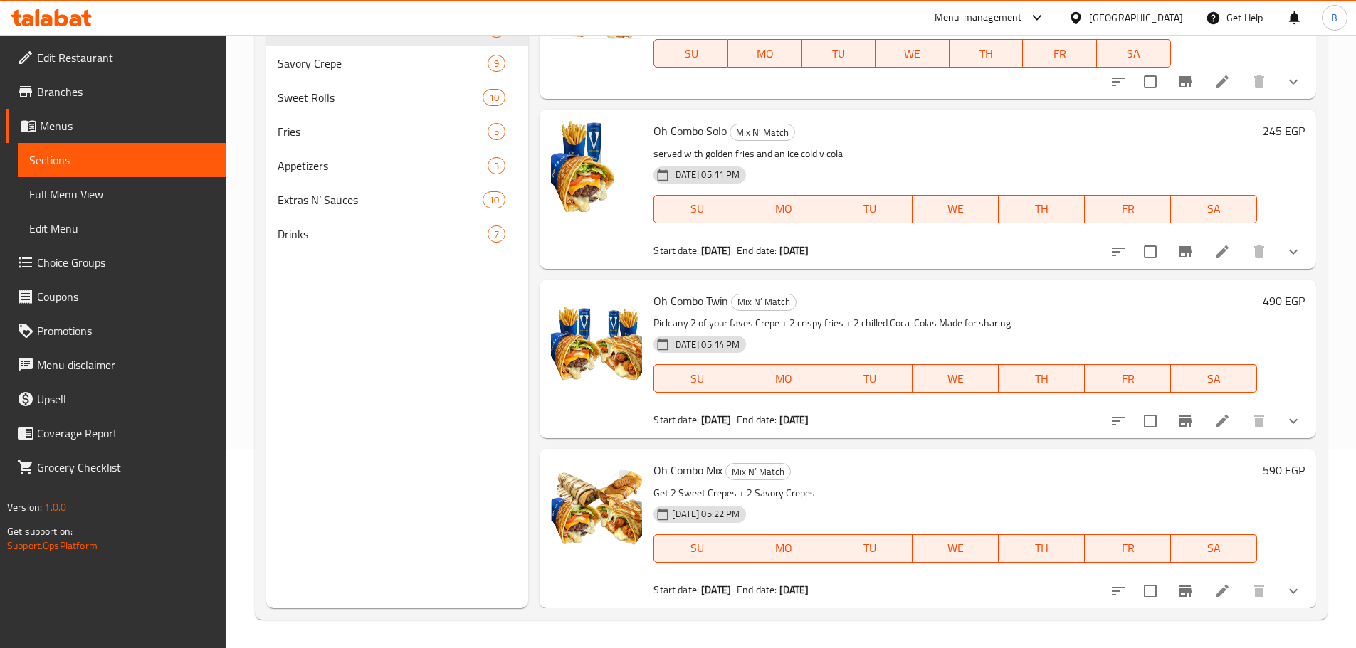
click at [524, 393] on div "Menu sections Mix N’ Match 4 Savory Crepe 9 Sweet Rolls 10 Fries 5 Appetizers 3…" at bounding box center [397, 284] width 263 height 648
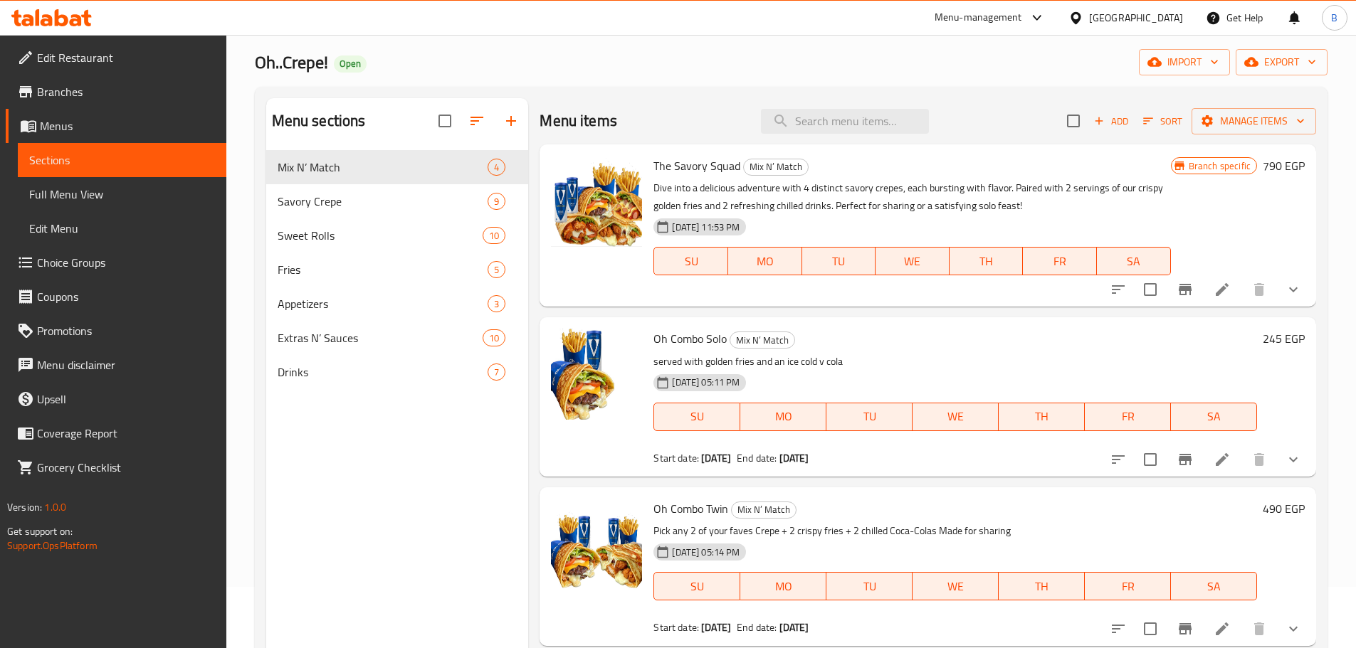
scroll to position [0, 0]
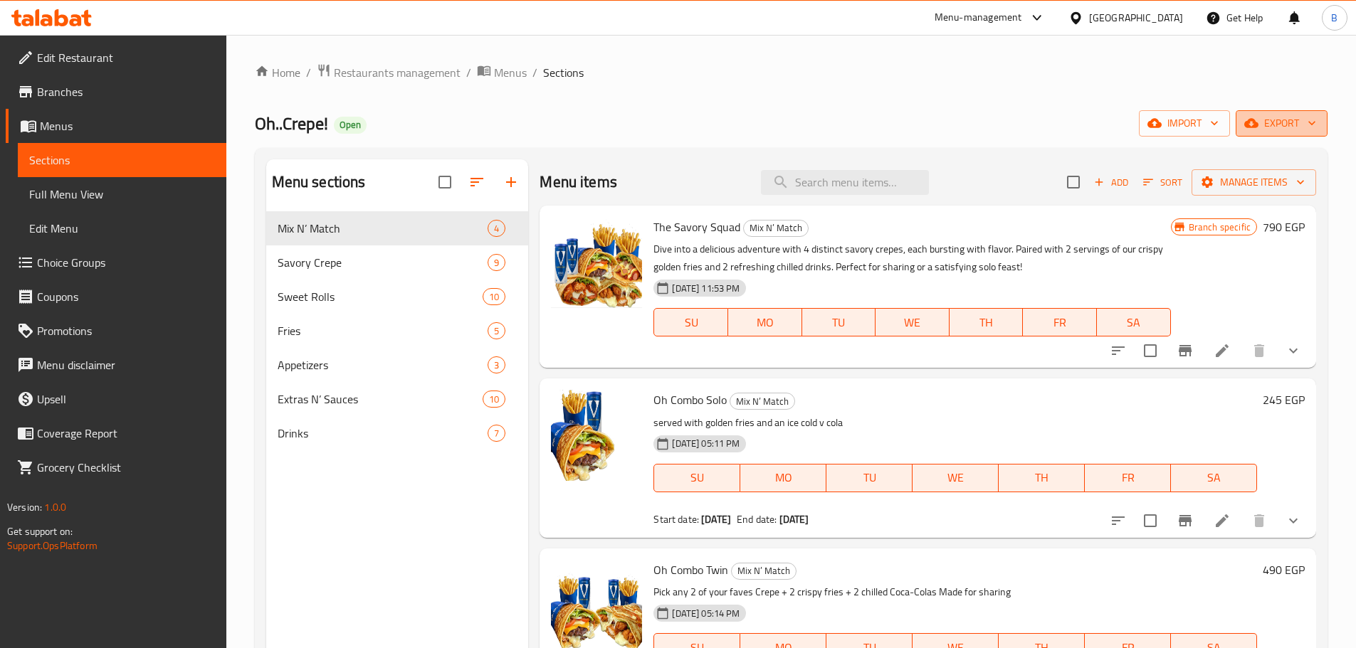
click at [1298, 131] on span "export" at bounding box center [1281, 124] width 69 height 18
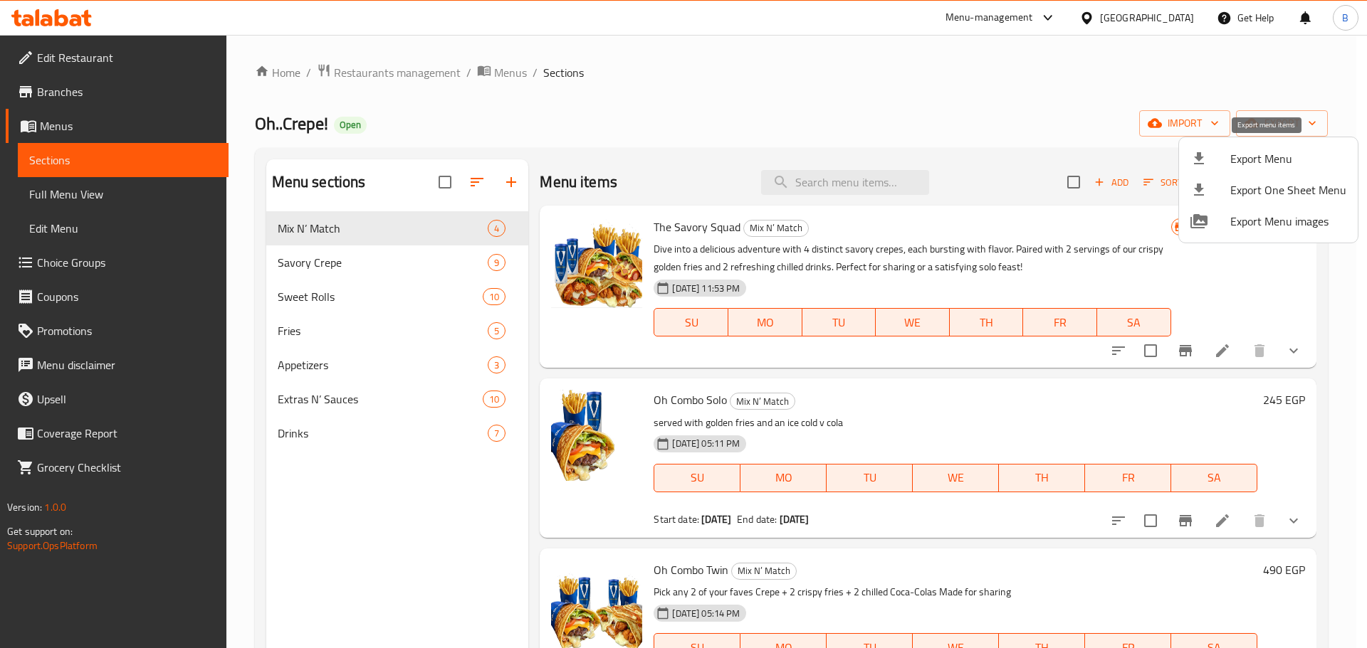
click at [1268, 157] on span "Export Menu" at bounding box center [1288, 158] width 116 height 17
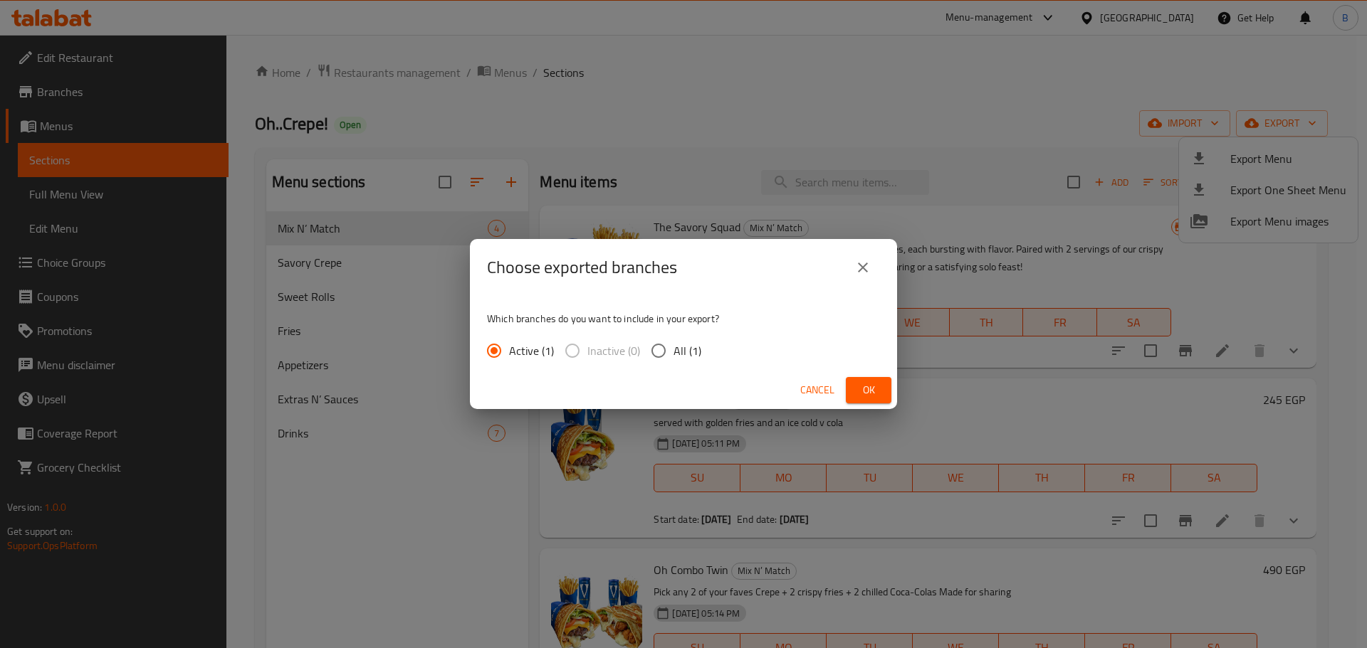
click at [673, 355] on span "All (1)" at bounding box center [687, 350] width 28 height 17
click at [673, 355] on input "All (1)" at bounding box center [658, 351] width 30 height 30
radio input "true"
click at [863, 381] on span "Ok" at bounding box center [868, 390] width 23 height 18
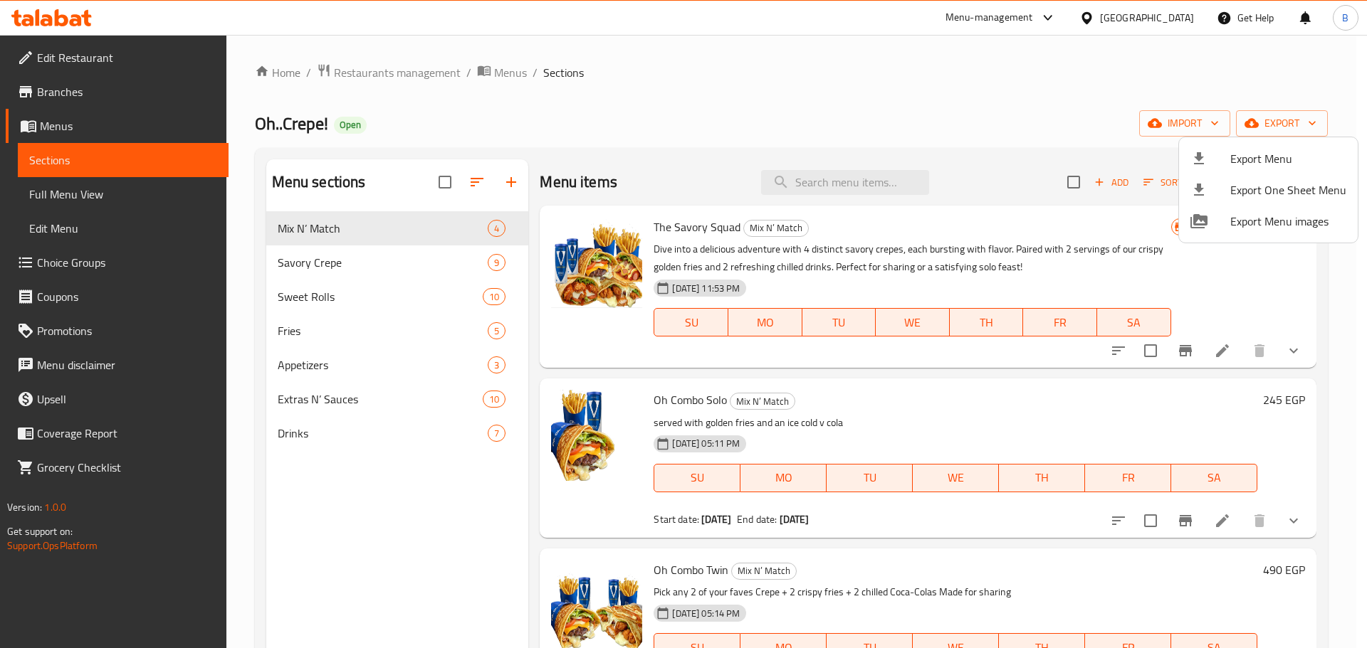
click at [176, 71] on div at bounding box center [683, 324] width 1367 height 648
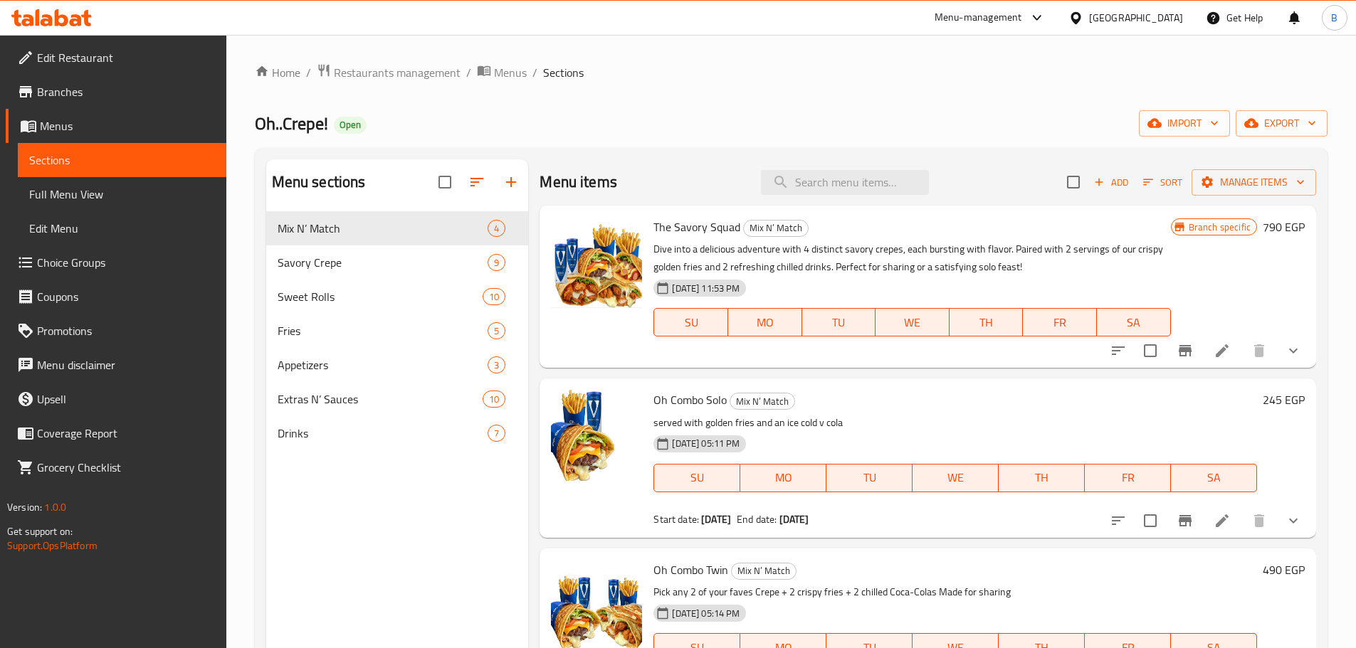
click at [172, 95] on span "Branches" at bounding box center [126, 91] width 178 height 17
